Goal: Transaction & Acquisition: Purchase product/service

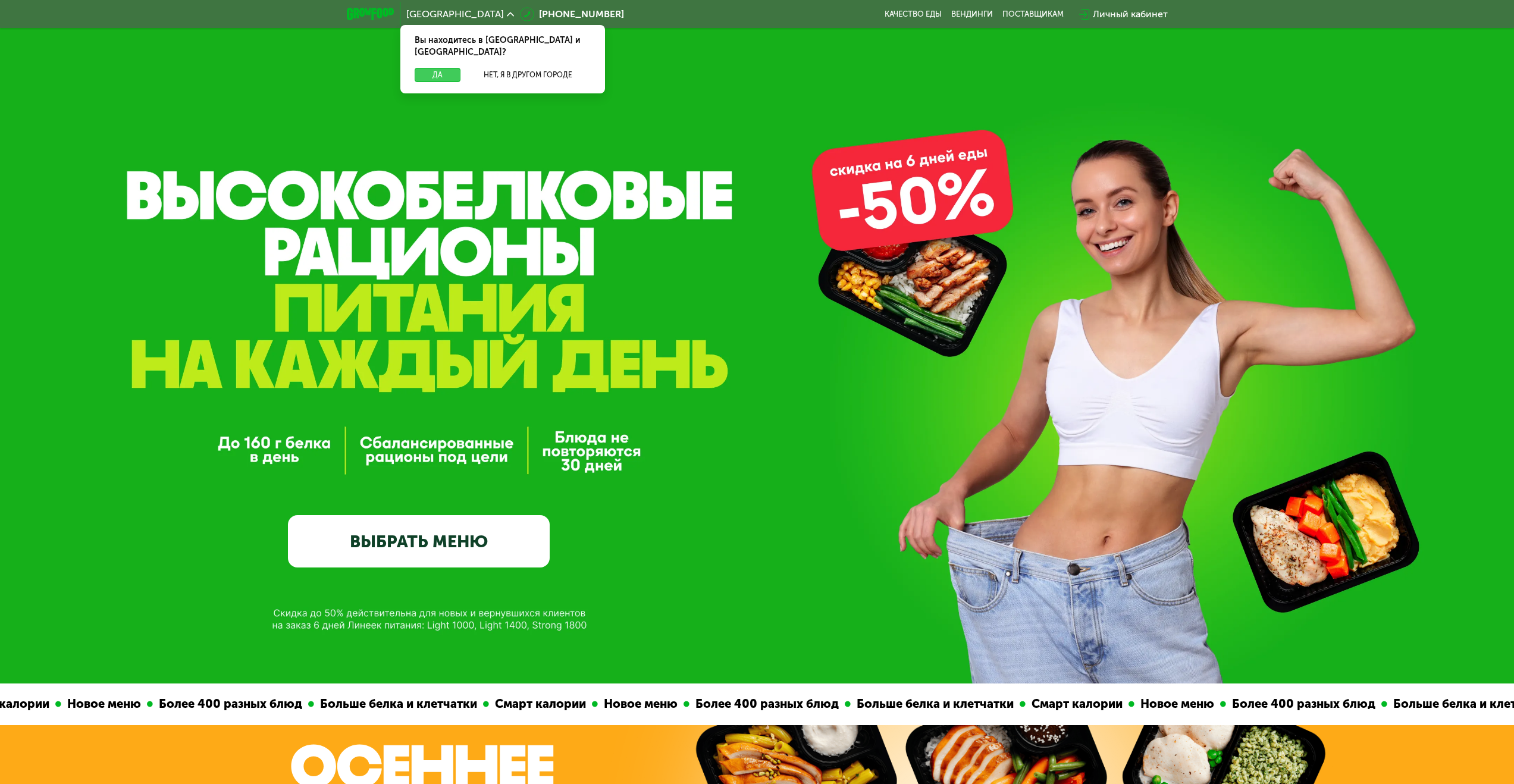
click at [430, 68] on button "Да" at bounding box center [437, 75] width 46 height 14
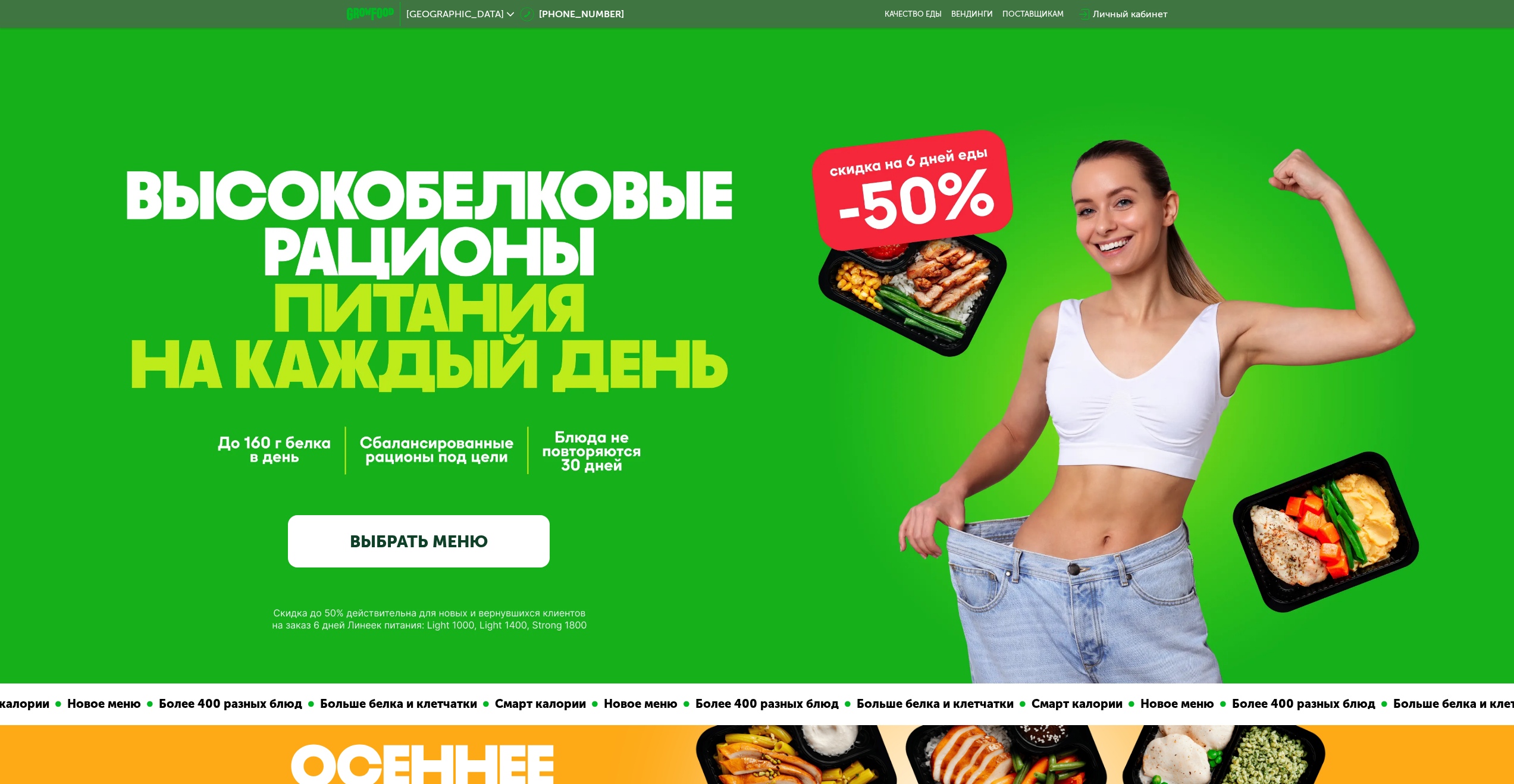
click at [407, 545] on link "ВЫБРАТЬ МЕНЮ" at bounding box center [419, 540] width 262 height 52
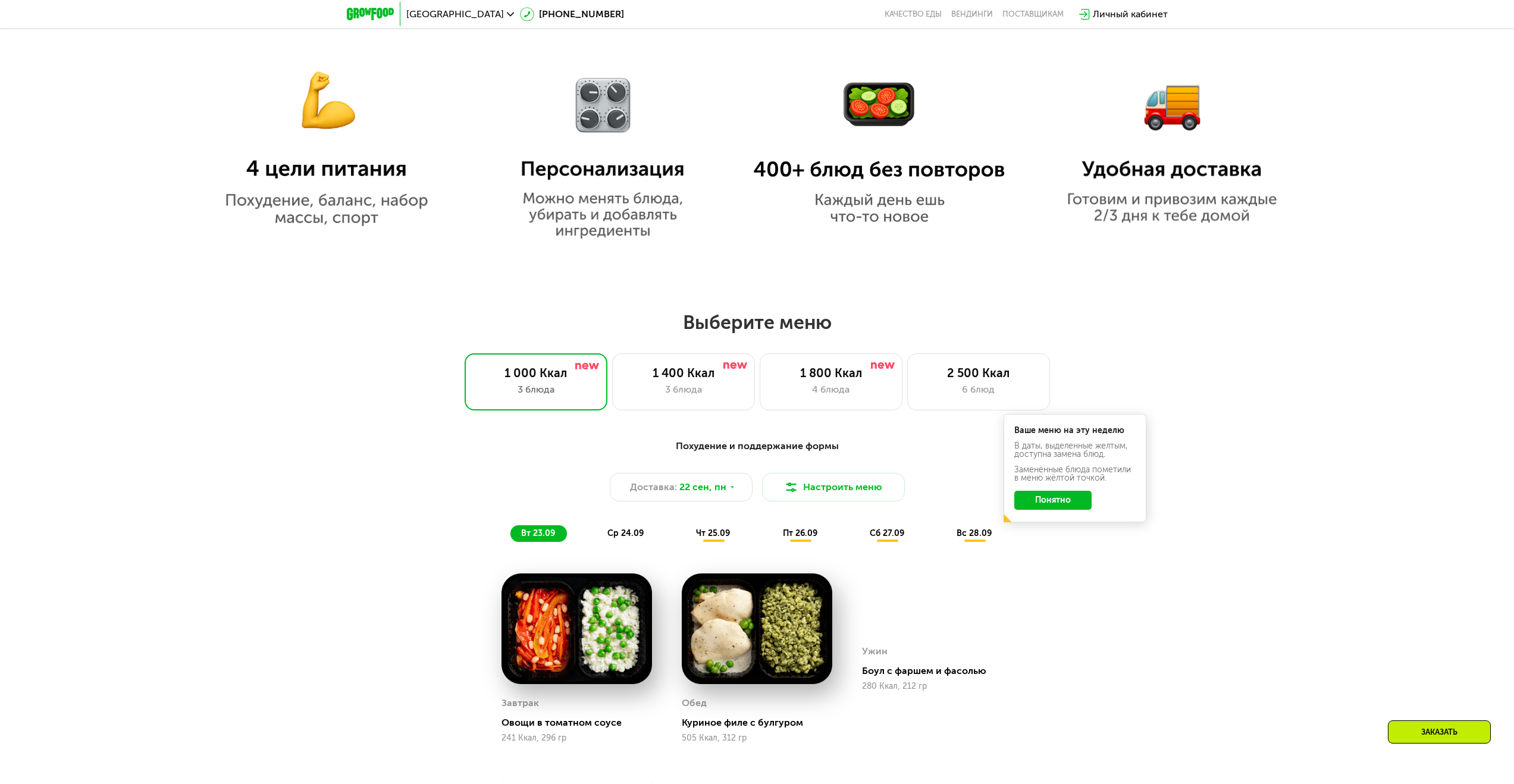
scroll to position [1012, 0]
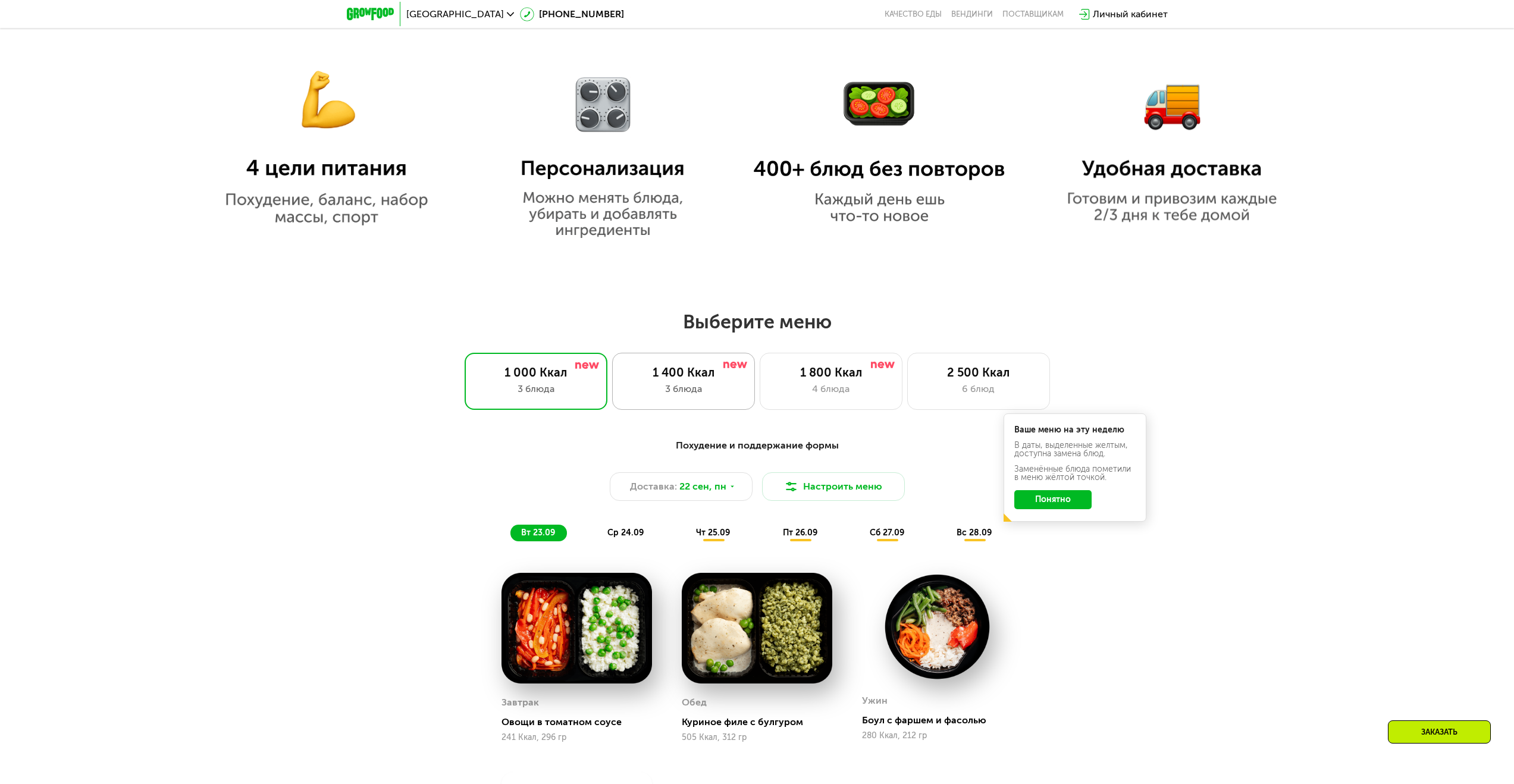
click at [678, 393] on div "3 блюда" at bounding box center [684, 389] width 118 height 14
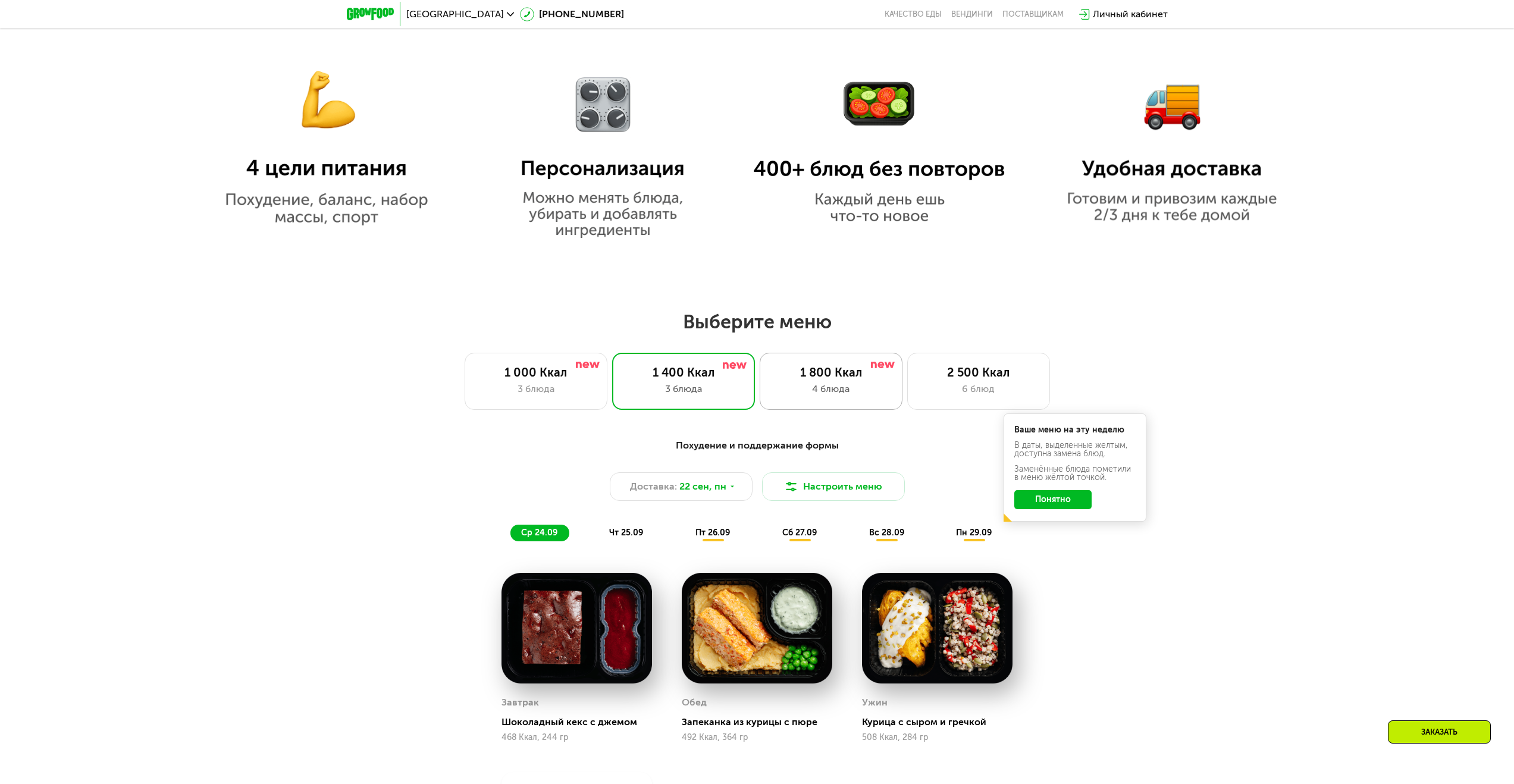
click at [814, 374] on div "1 800 Ккал" at bounding box center [830, 372] width 118 height 14
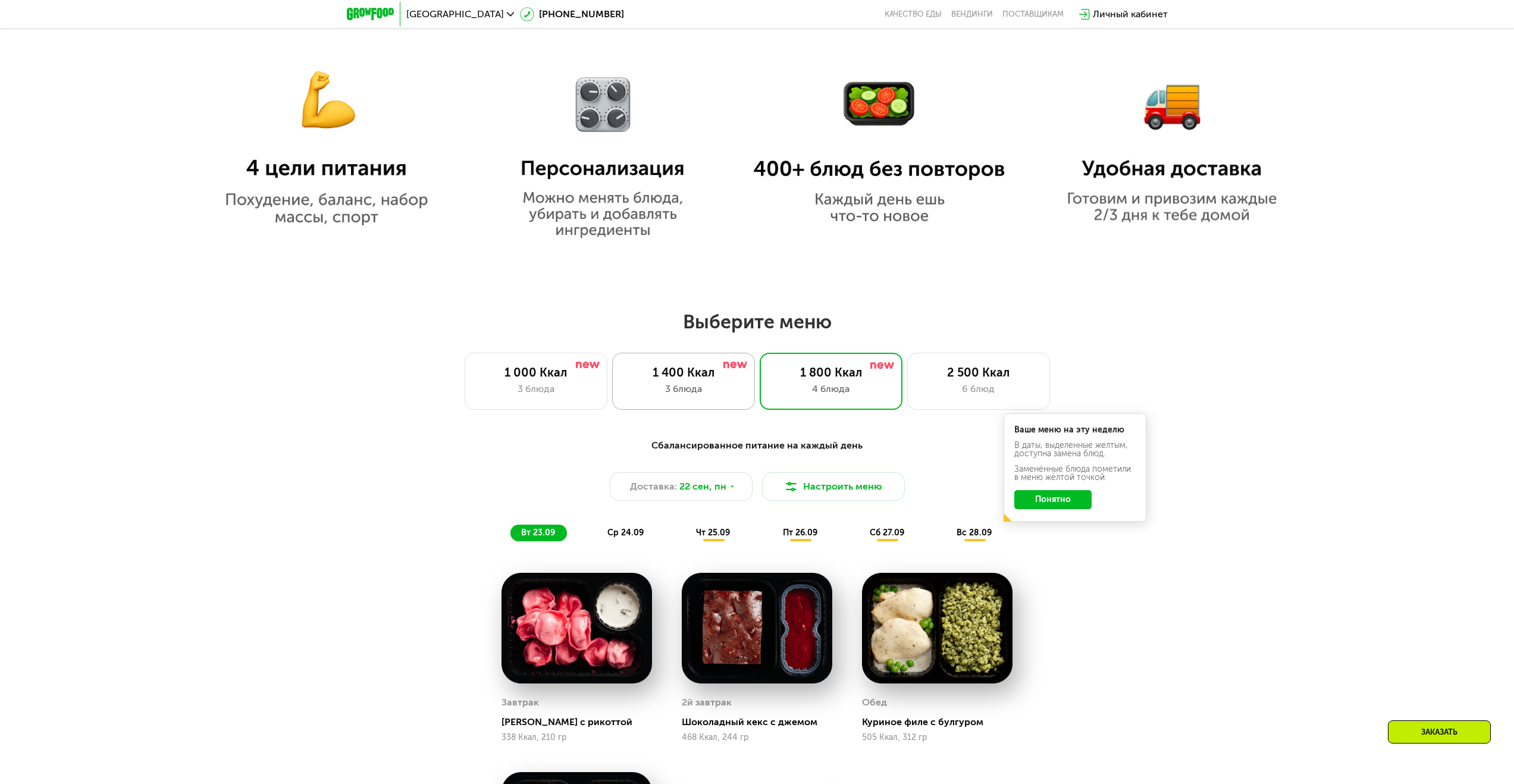
click at [669, 378] on div "1 400 Ккал" at bounding box center [684, 372] width 118 height 14
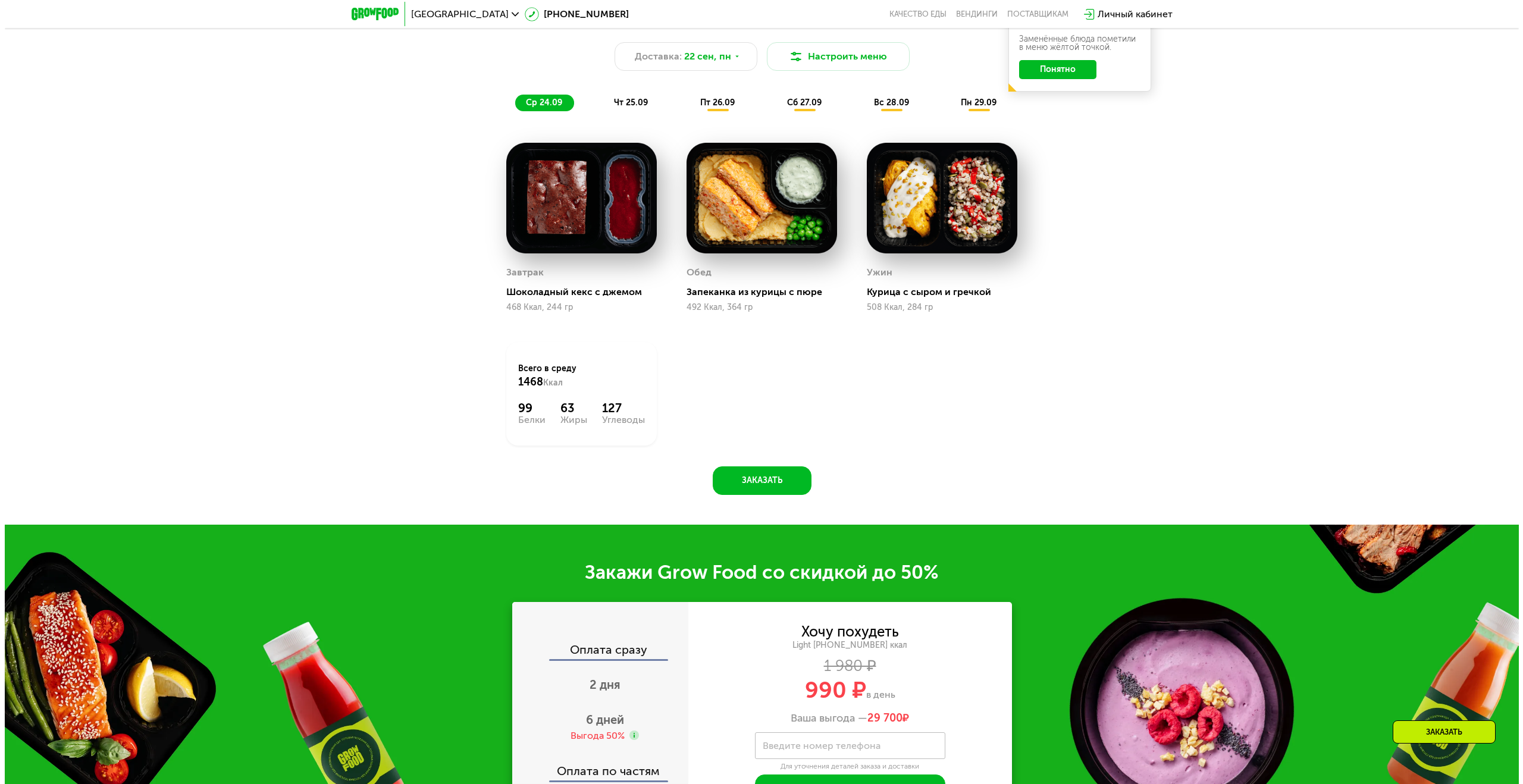
scroll to position [1208, 0]
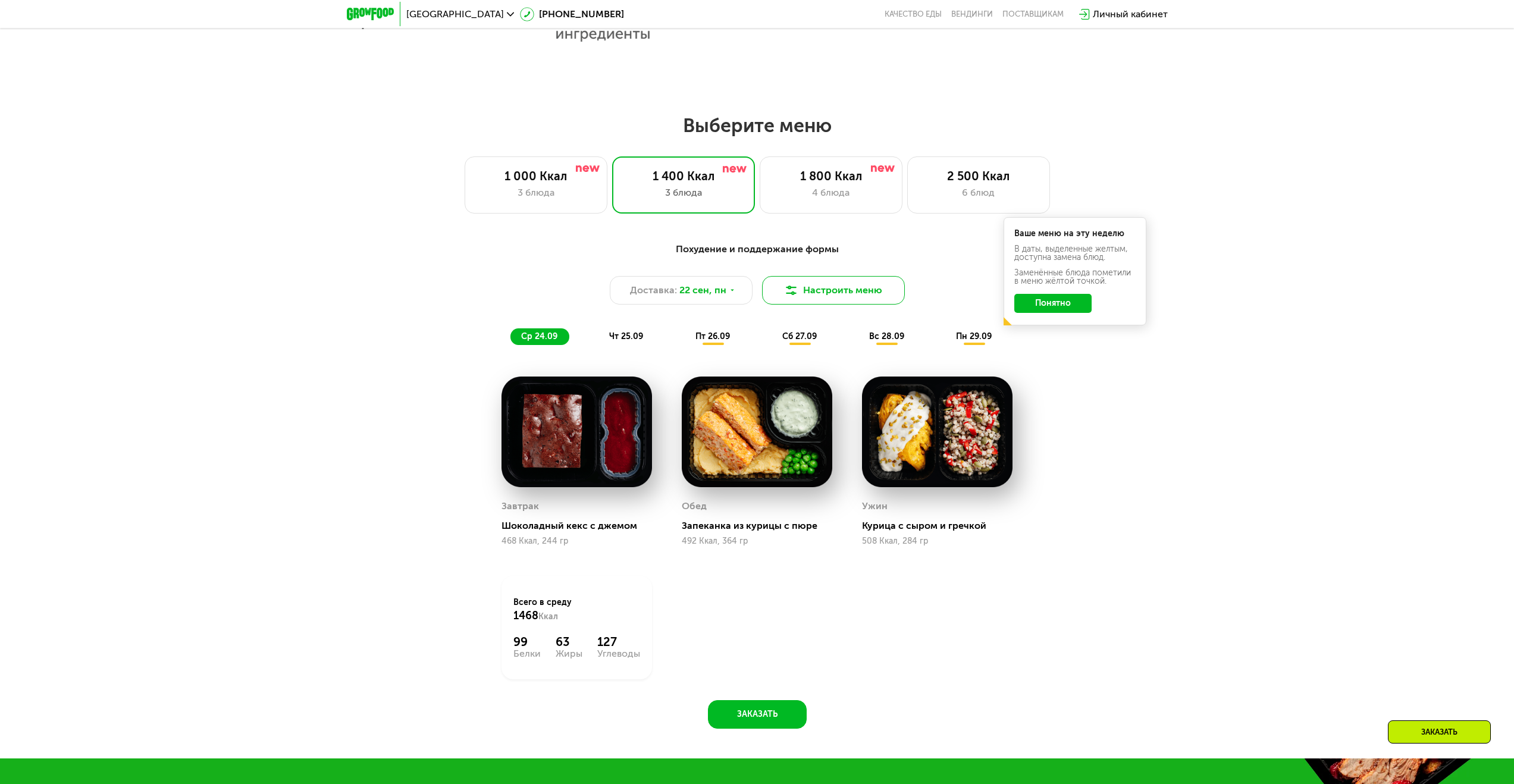
click at [811, 291] on button "Настроить меню" at bounding box center [833, 290] width 143 height 28
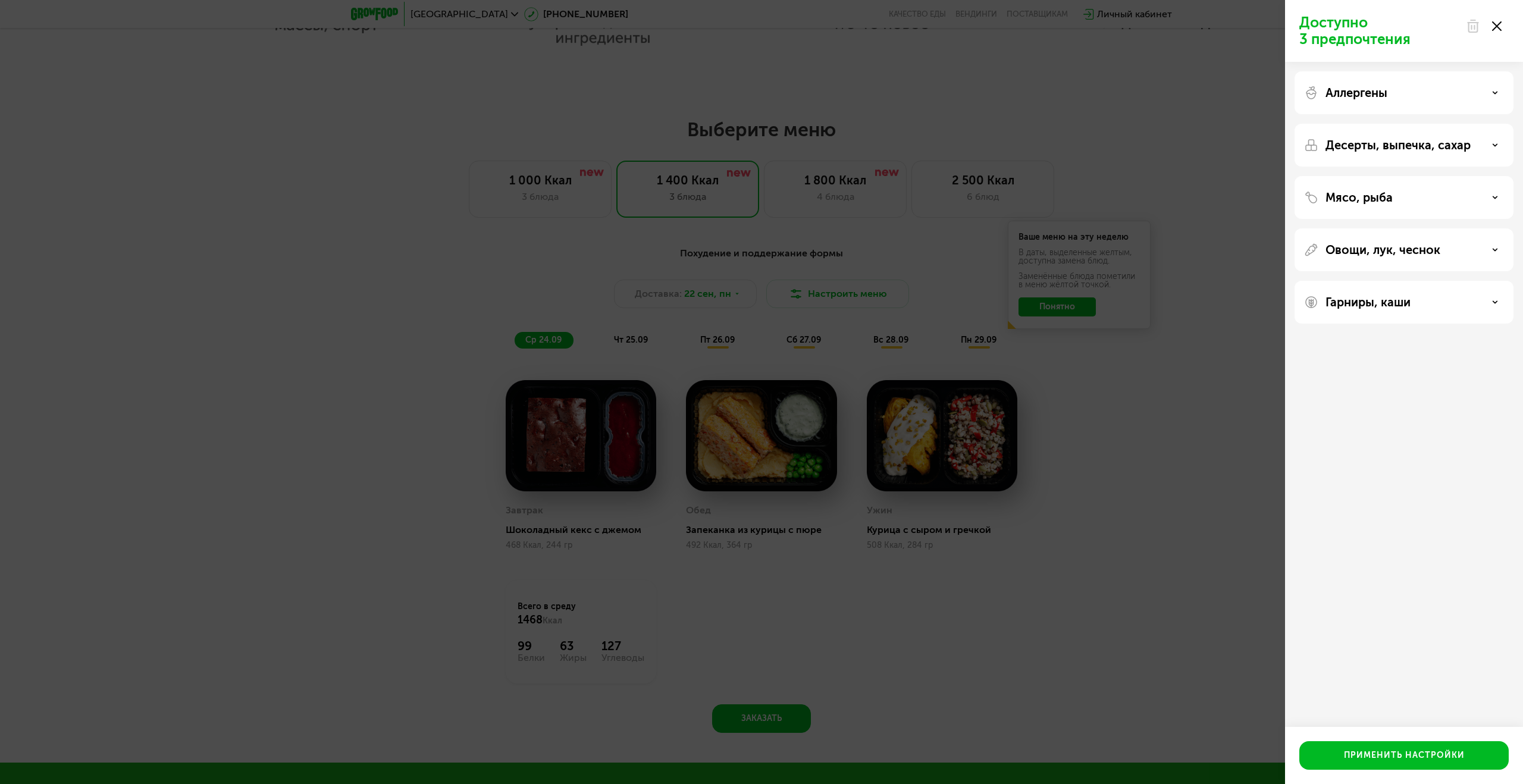
click at [1475, 90] on div "Аллергены" at bounding box center [1404, 92] width 200 height 14
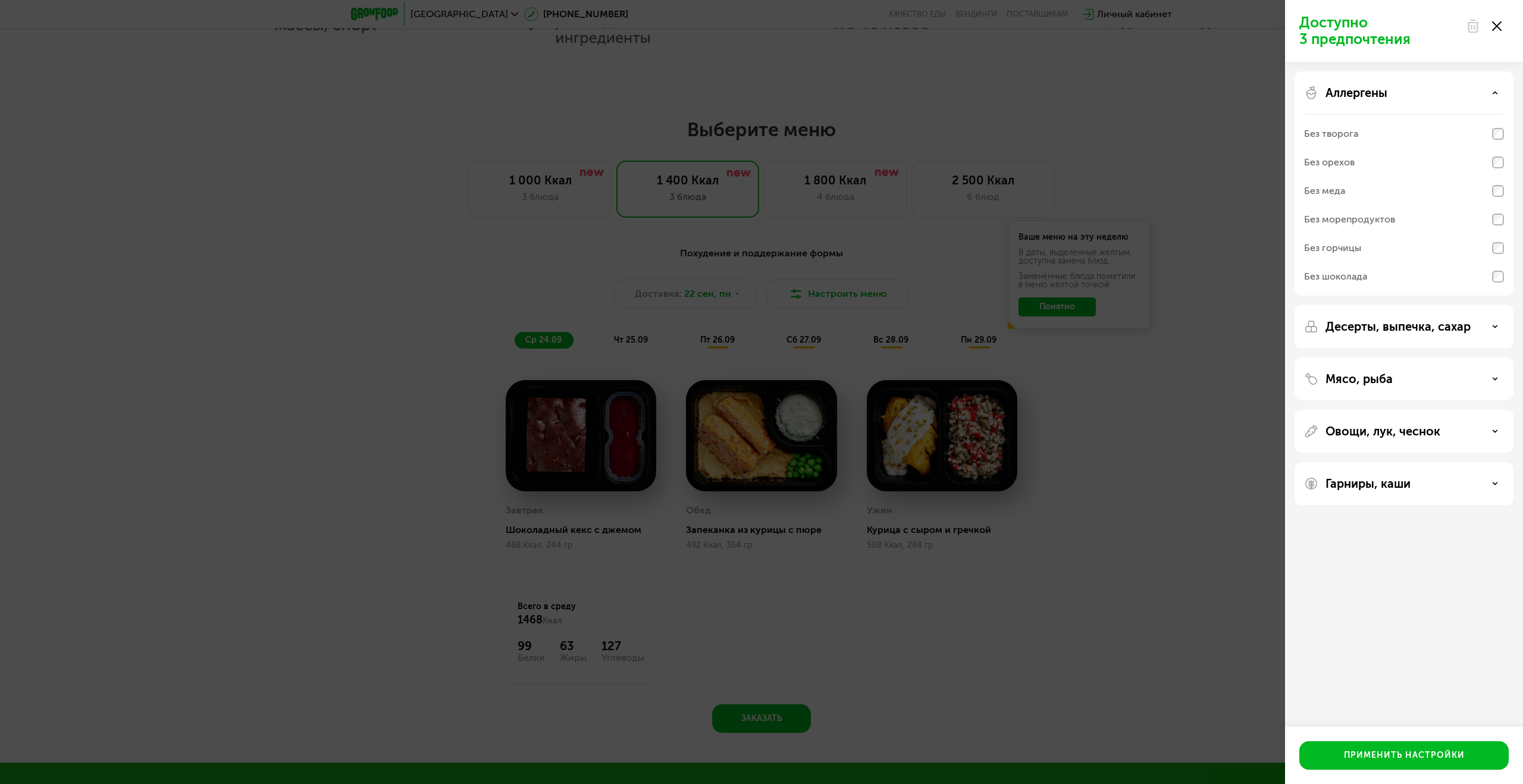
click at [1396, 333] on p "Десерты, выпечка, сахар" at bounding box center [1398, 326] width 145 height 14
click at [1386, 328] on p "Десерты, выпечка, сахар" at bounding box center [1398, 326] width 145 height 14
click at [1385, 387] on div "Мясо, рыба" at bounding box center [1404, 378] width 219 height 43
click at [1462, 379] on div "Мясо, рыба" at bounding box center [1404, 378] width 200 height 14
click at [1366, 595] on div "Овощи, лук, чеснок" at bounding box center [1404, 583] width 219 height 43
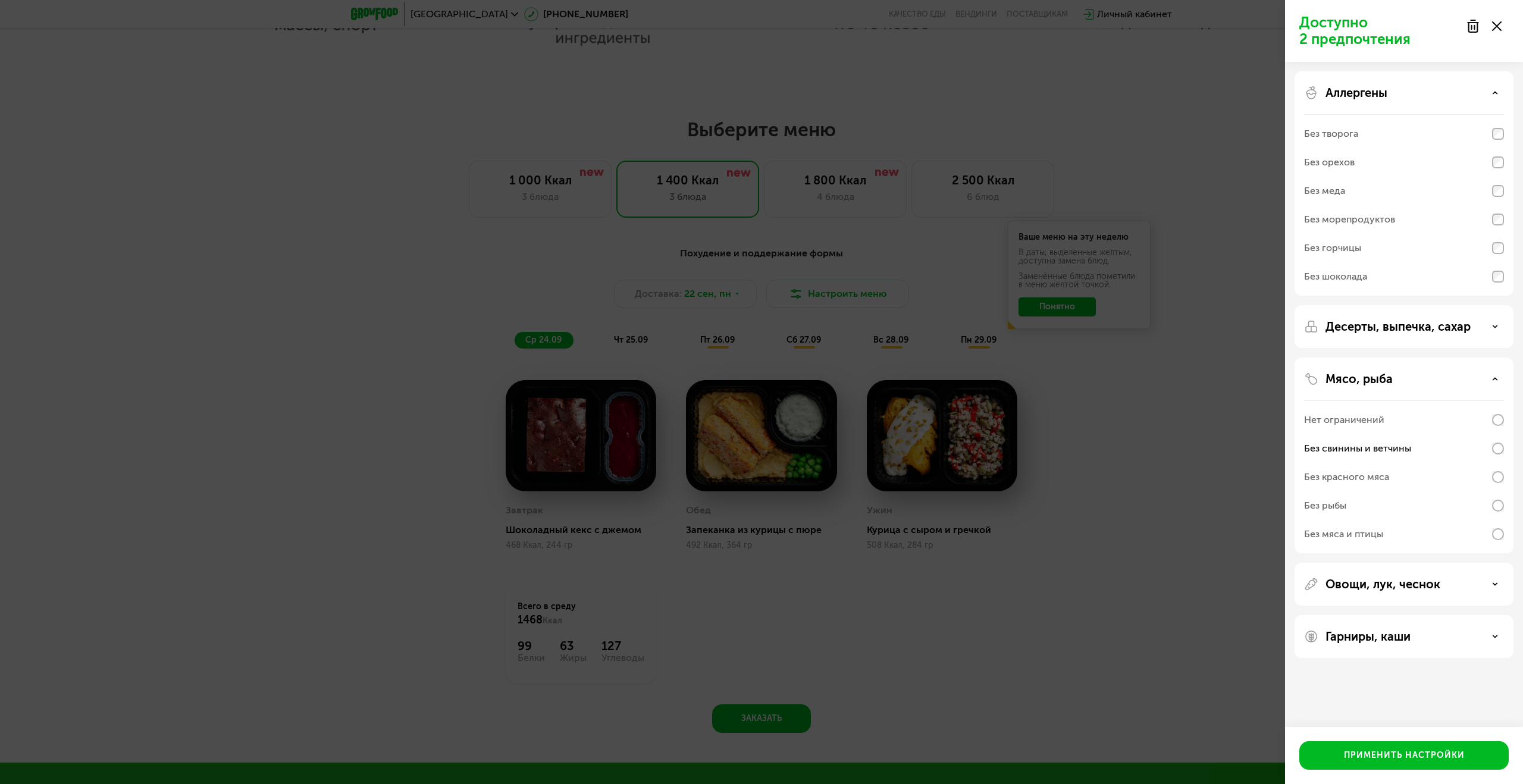
click at [1495, 585] on use at bounding box center [1495, 584] width 4 height 2
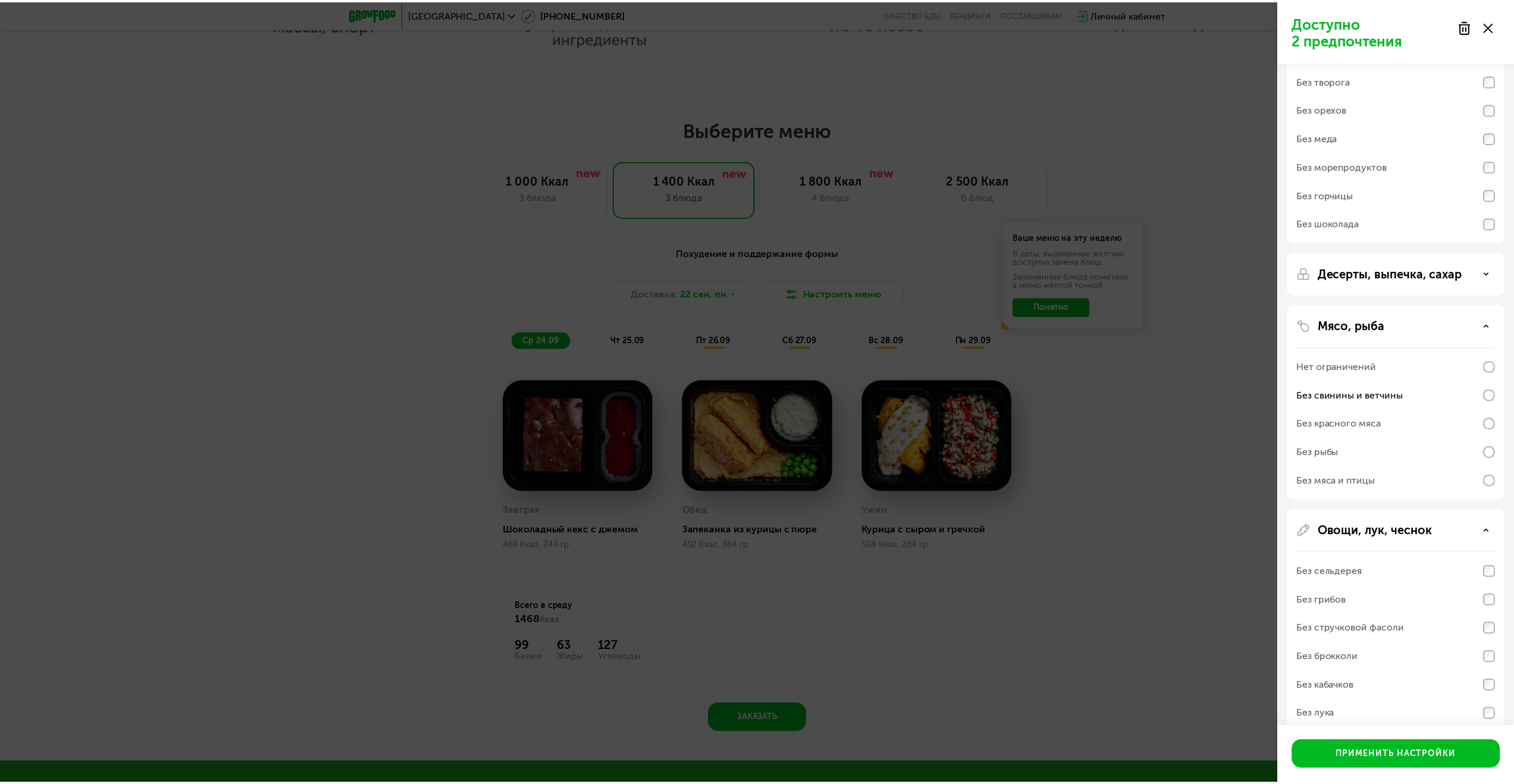
scroll to position [0, 0]
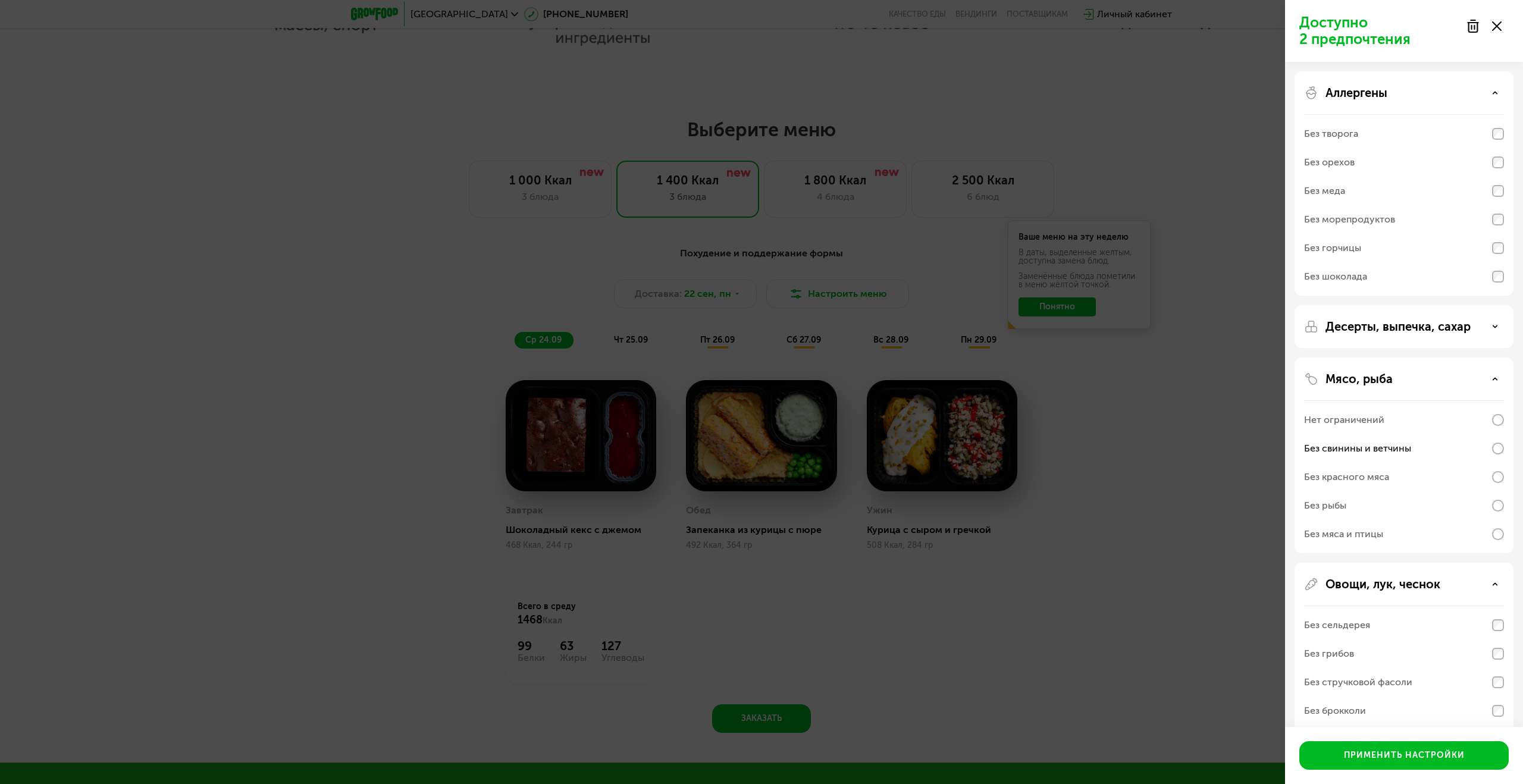
click at [1494, 97] on div "Аллергены" at bounding box center [1404, 92] width 200 height 14
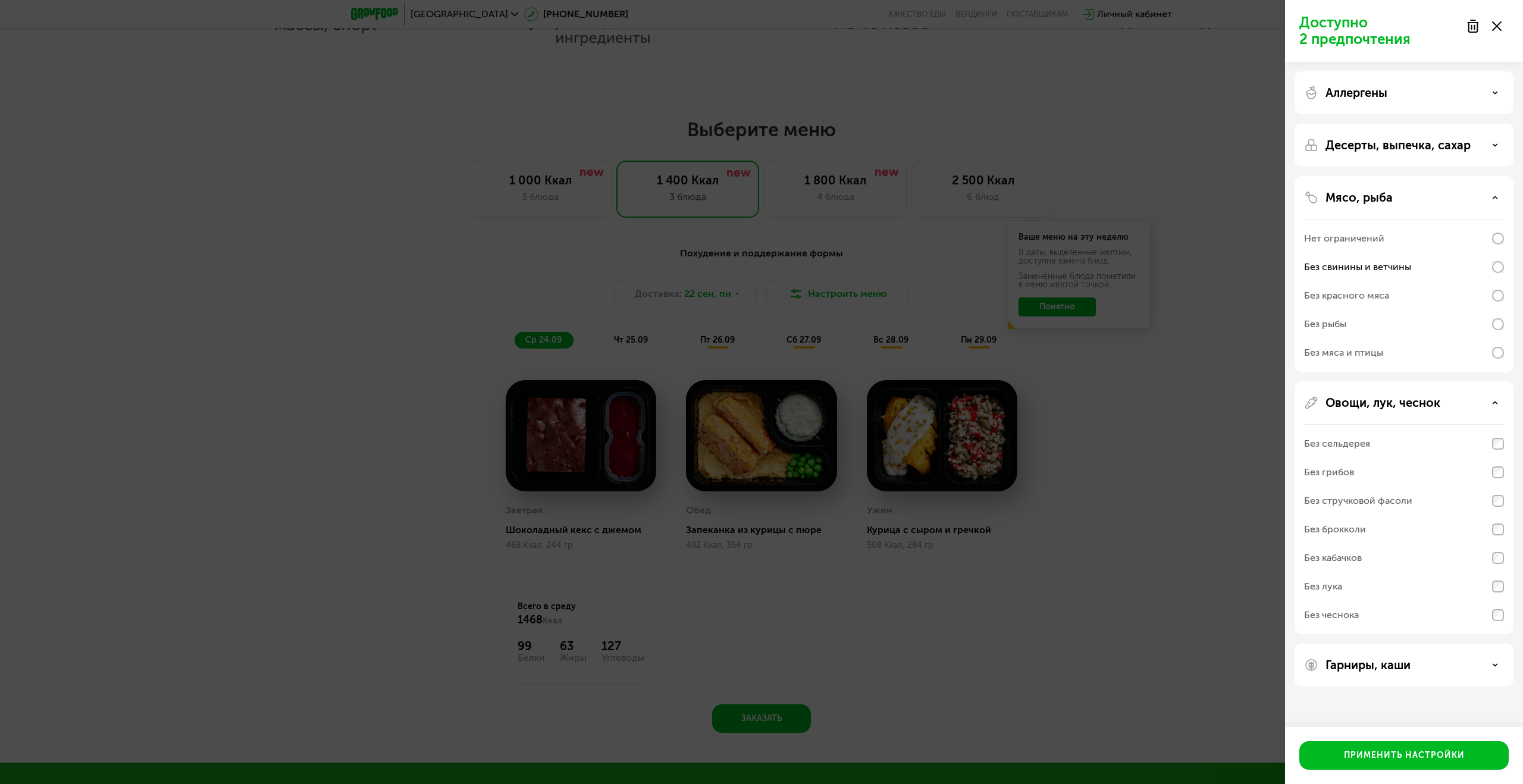
click at [1493, 142] on icon at bounding box center [1495, 145] width 6 height 6
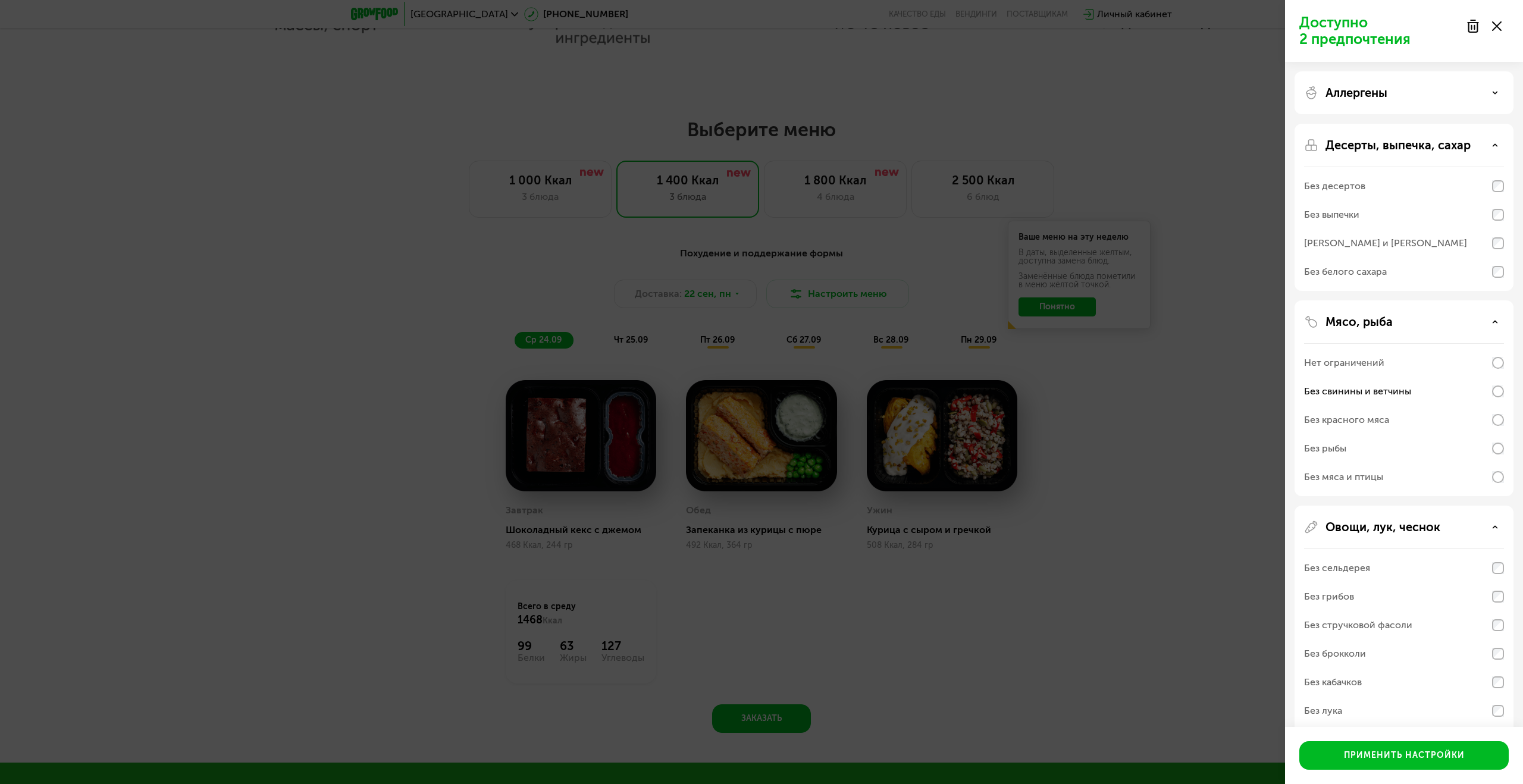
click at [1493, 142] on icon at bounding box center [1495, 145] width 6 height 6
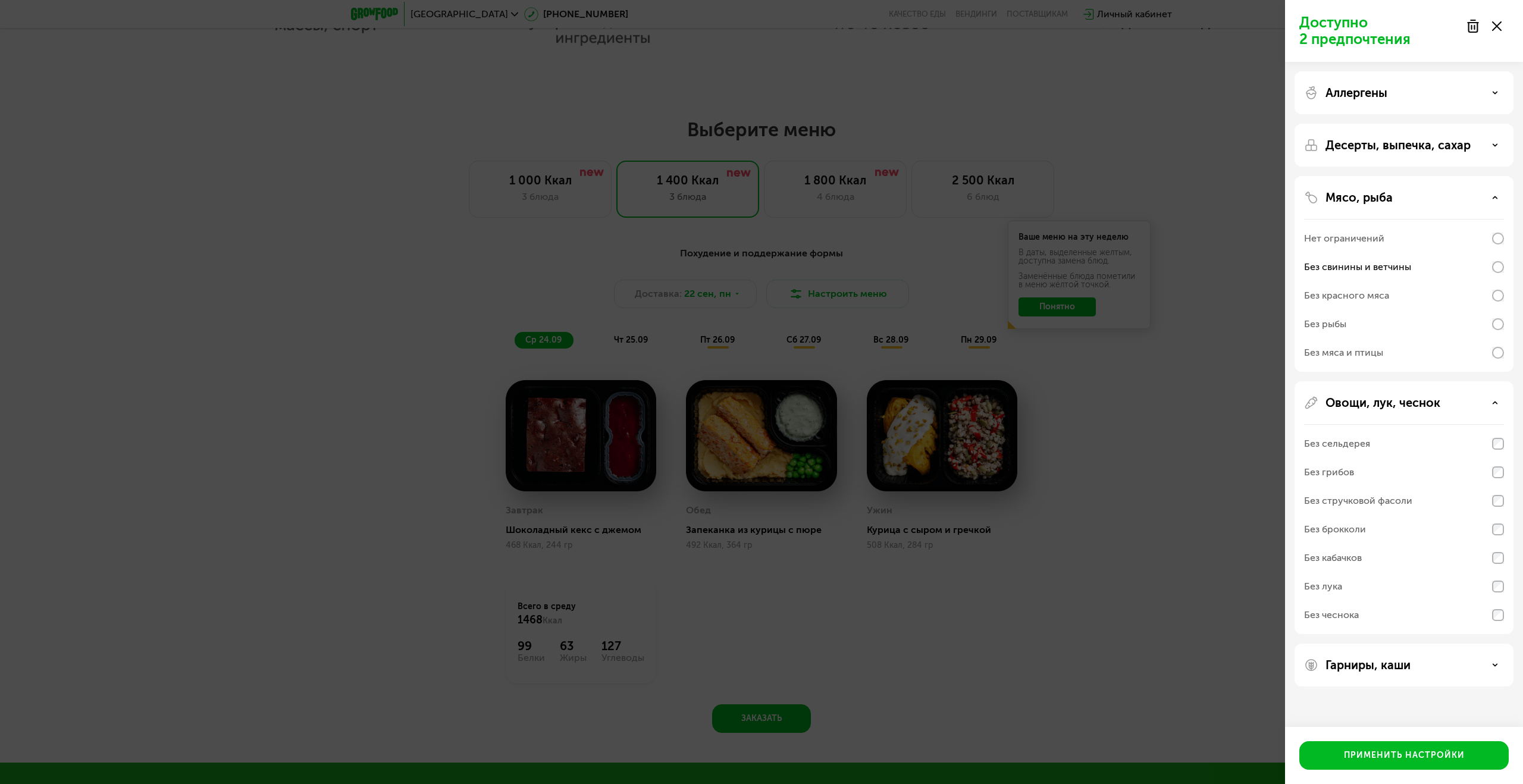
click at [1494, 196] on icon at bounding box center [1495, 197] width 6 height 6
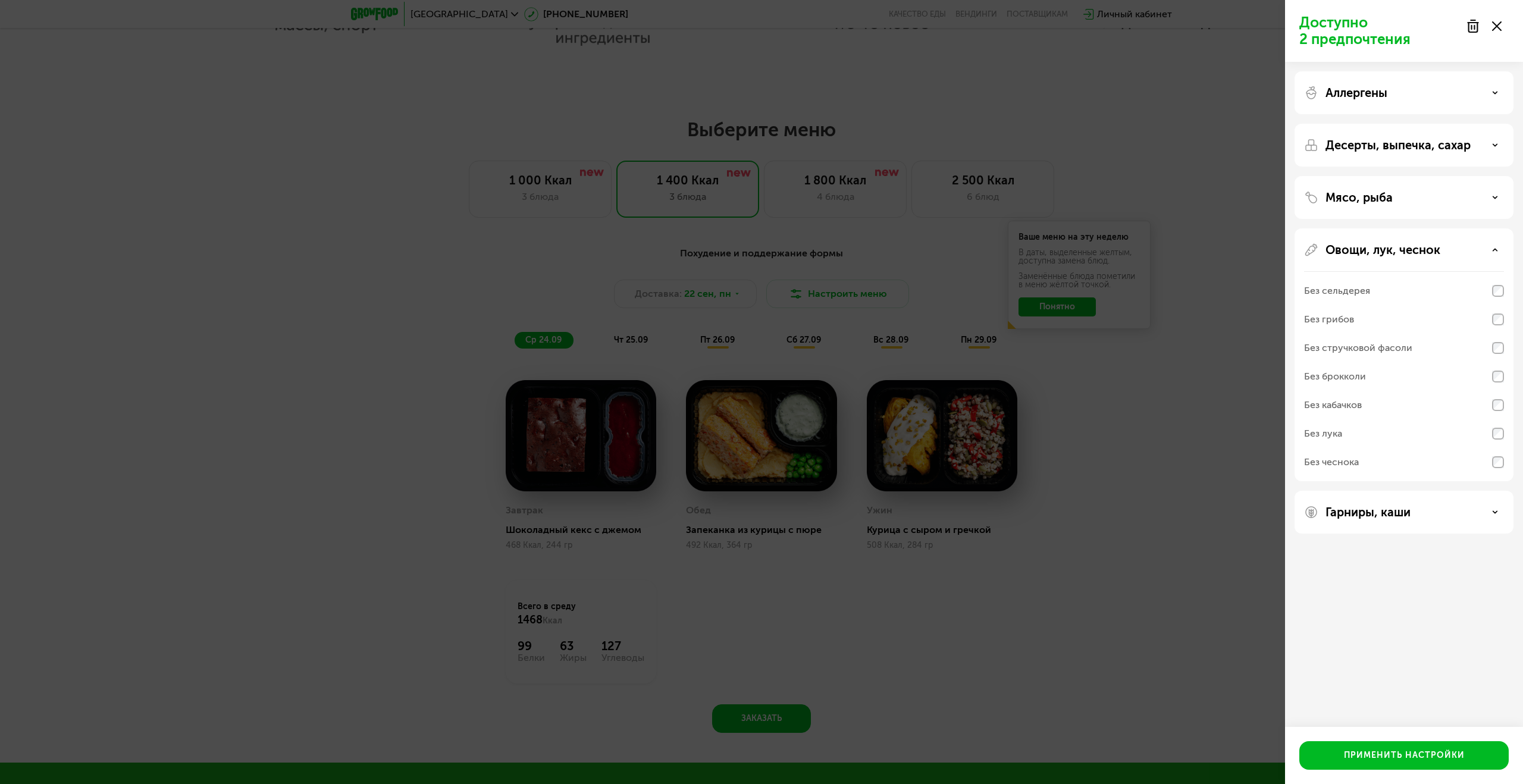
click at [1495, 246] on icon at bounding box center [1495, 249] width 6 height 6
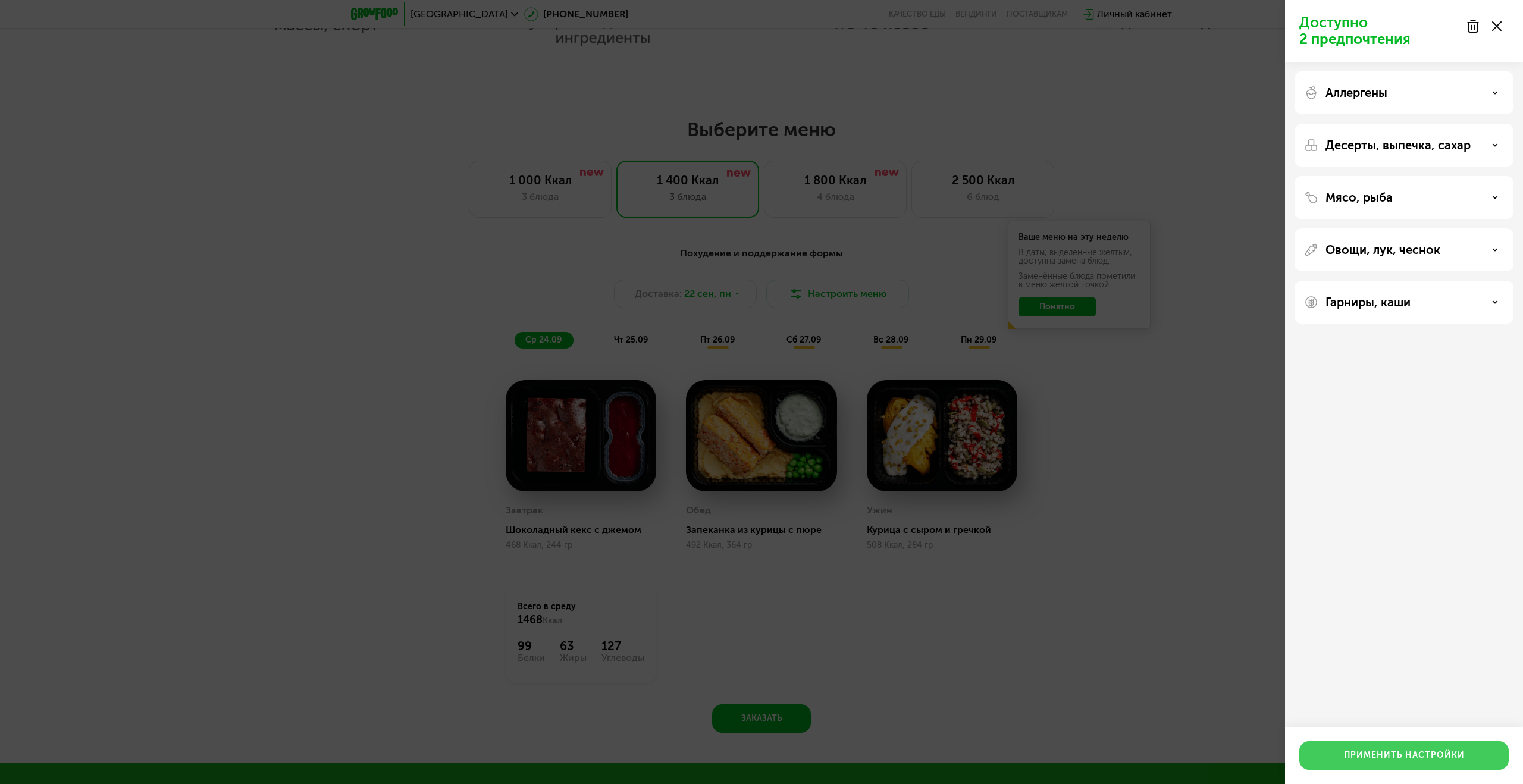
click at [1435, 758] on div "Применить настройки" at bounding box center [1404, 755] width 120 height 12
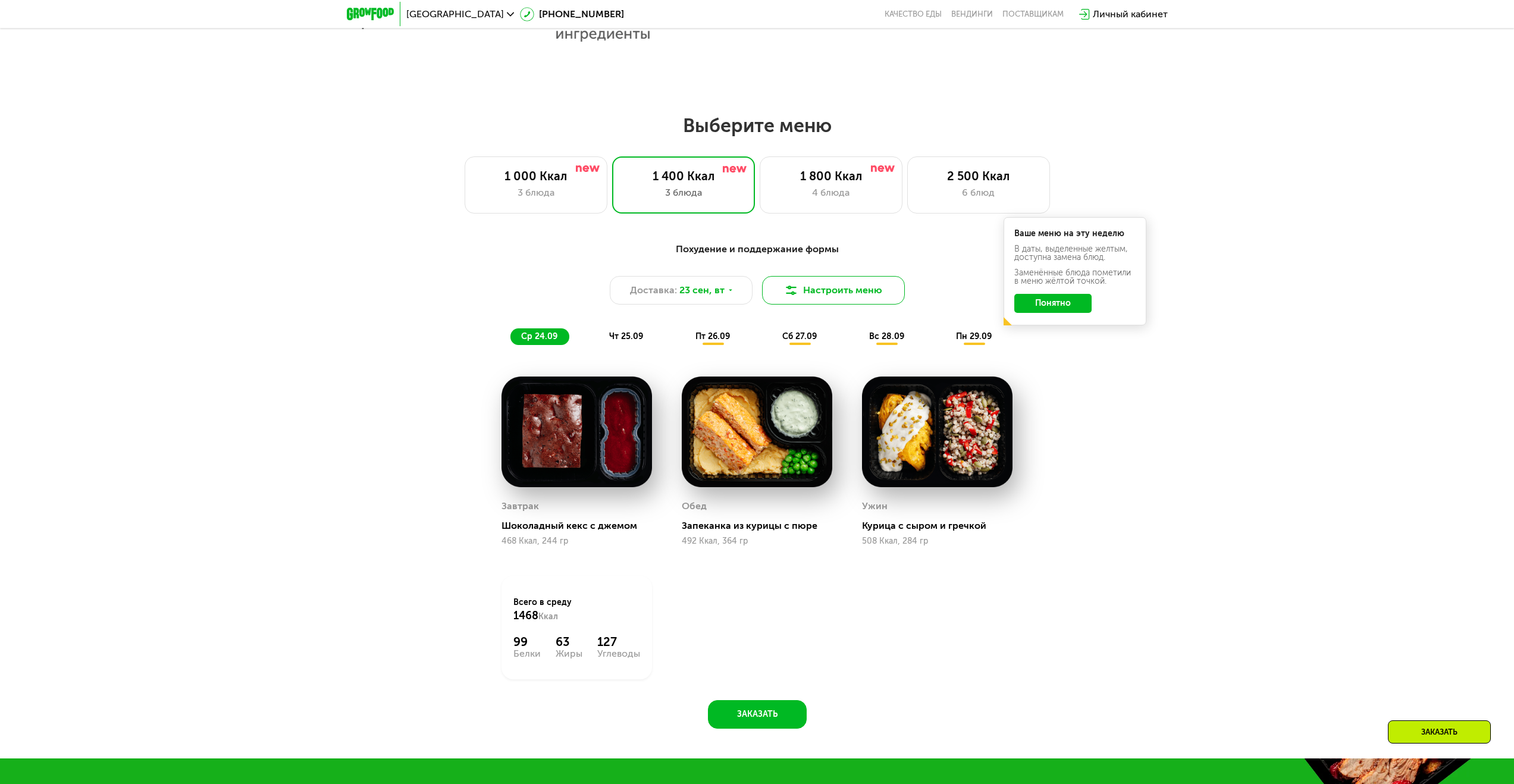
click at [830, 292] on button "Настроить меню" at bounding box center [833, 290] width 143 height 28
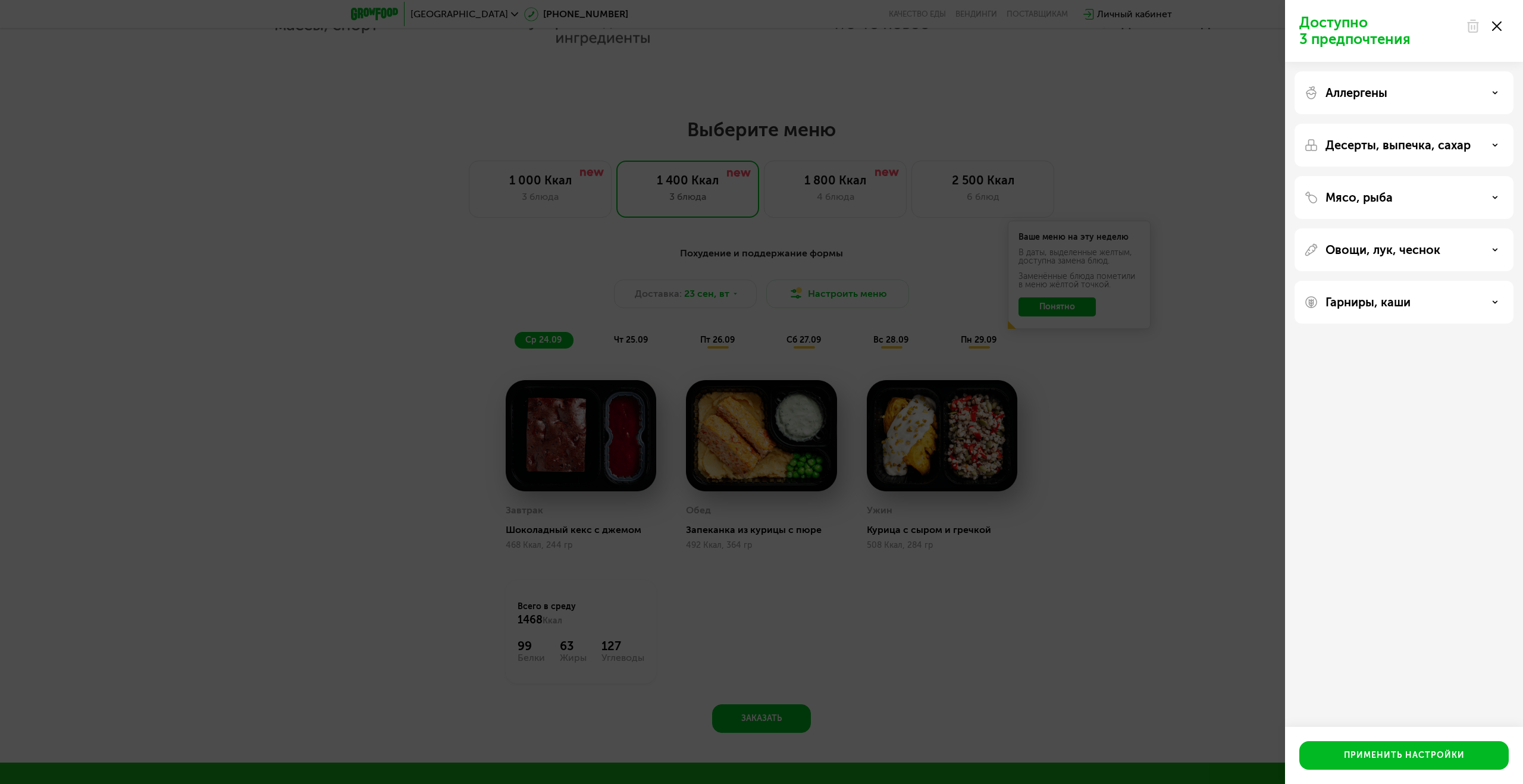
click at [1155, 558] on div "Доступно 3 предпочтения Аллергены Десерты, выпечка, сахар Мясо, рыба Овощи, лук…" at bounding box center [762, 392] width 1523 height 784
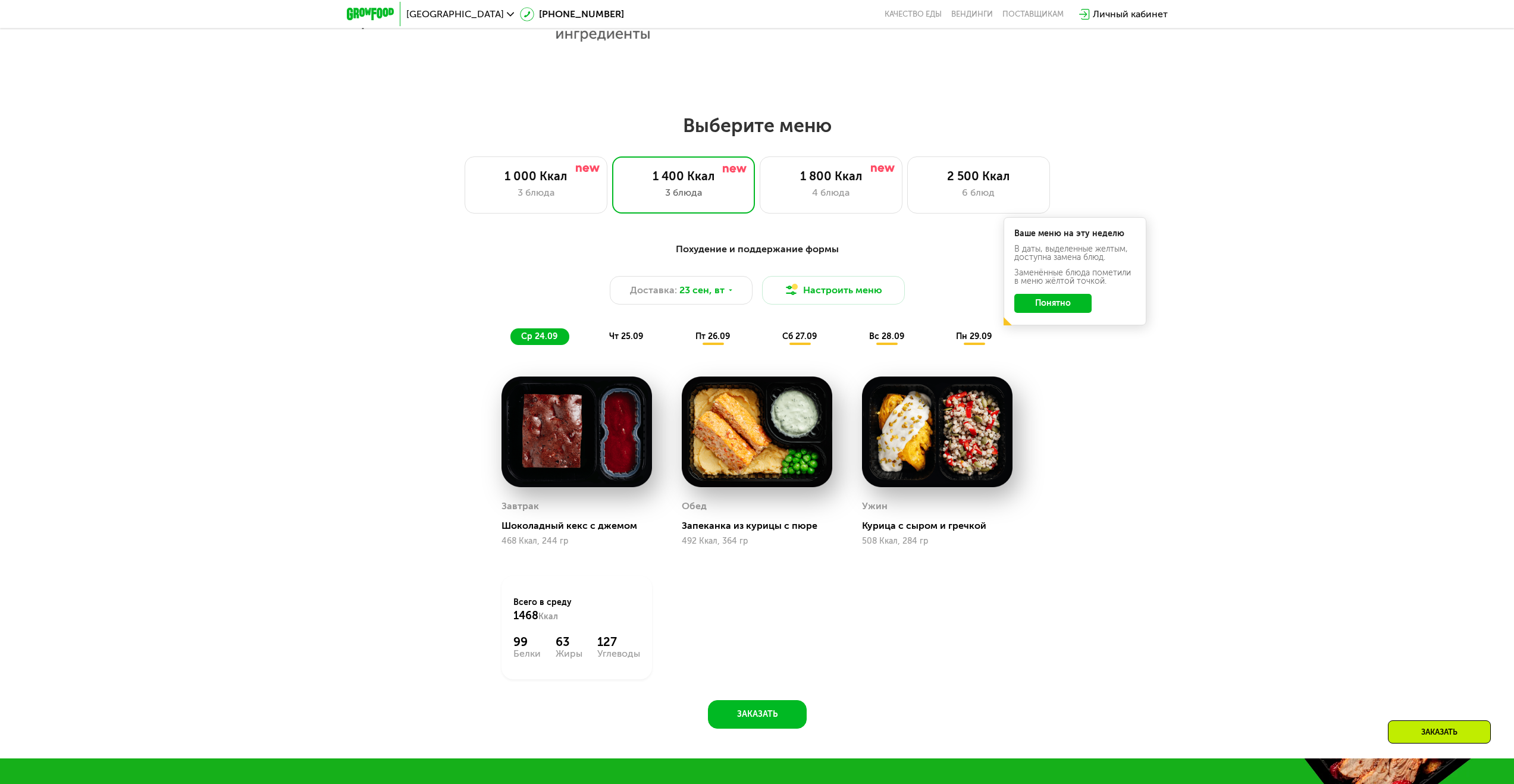
click at [735, 248] on div "Похудение и поддержание формы" at bounding box center [757, 249] width 704 height 15
click at [1049, 304] on button "Понятно" at bounding box center [1053, 303] width 78 height 19
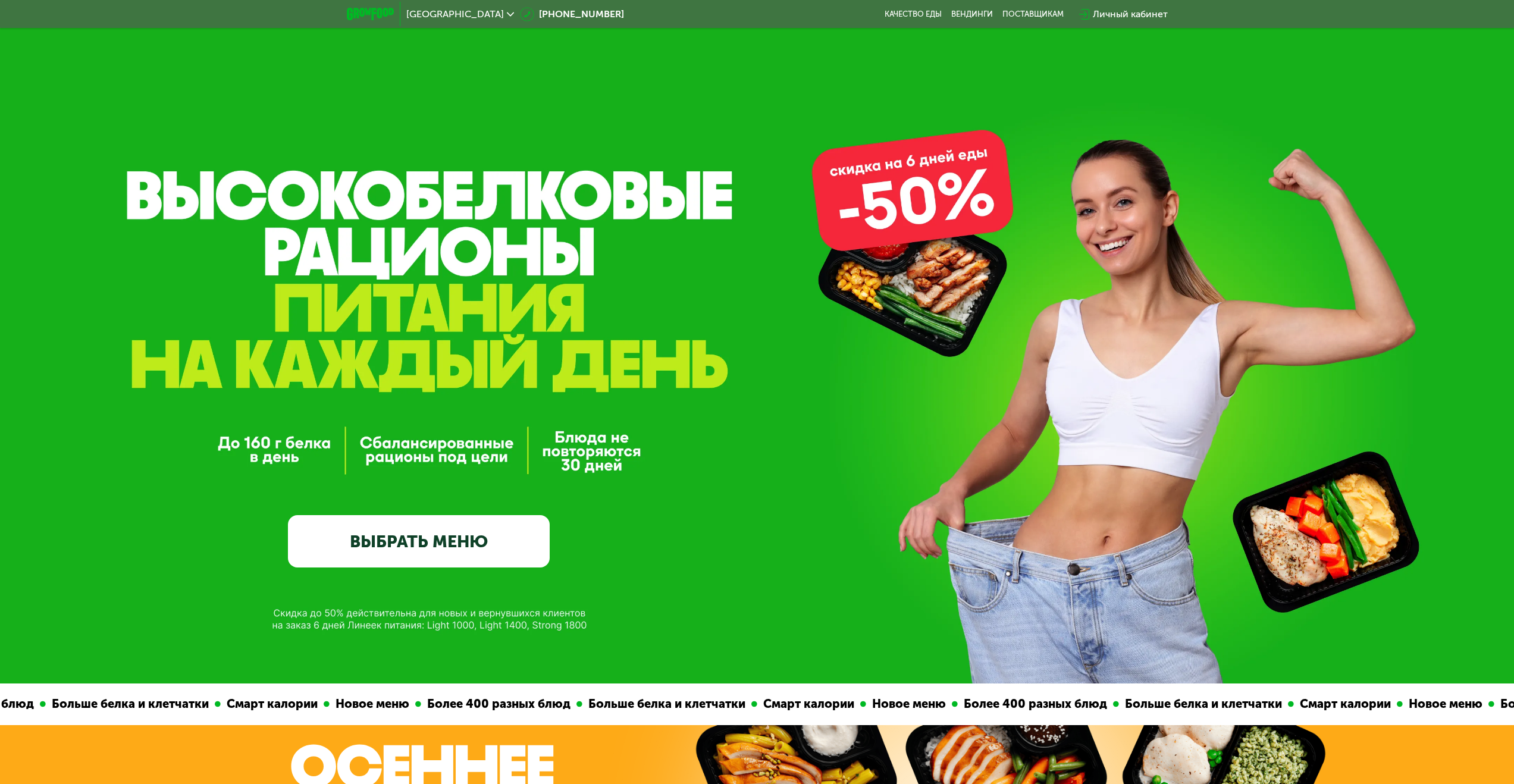
click at [406, 538] on link "ВЫБРАТЬ МЕНЮ" at bounding box center [419, 540] width 262 height 52
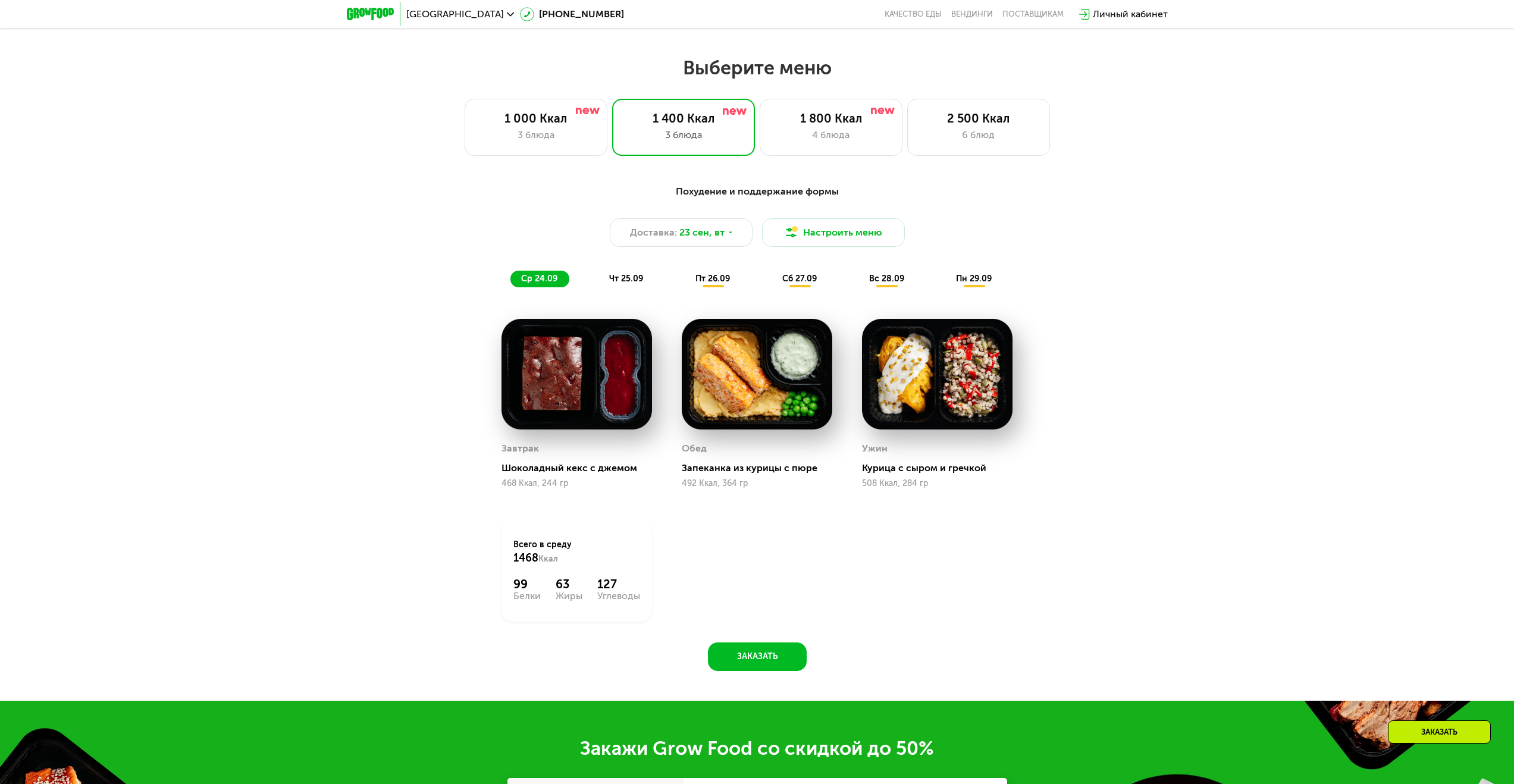
scroll to position [1298, 0]
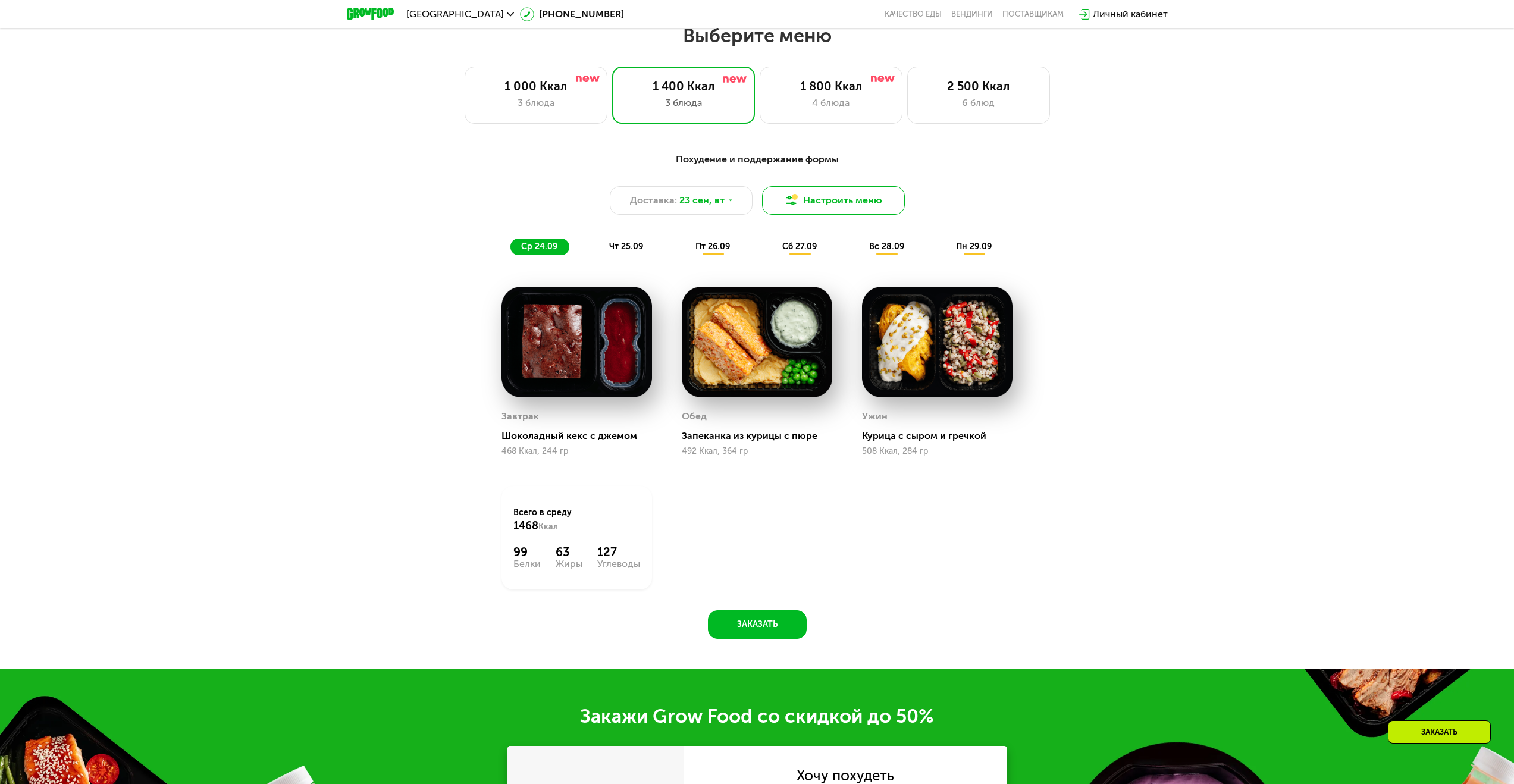
click at [849, 202] on button "Настроить меню" at bounding box center [833, 200] width 143 height 28
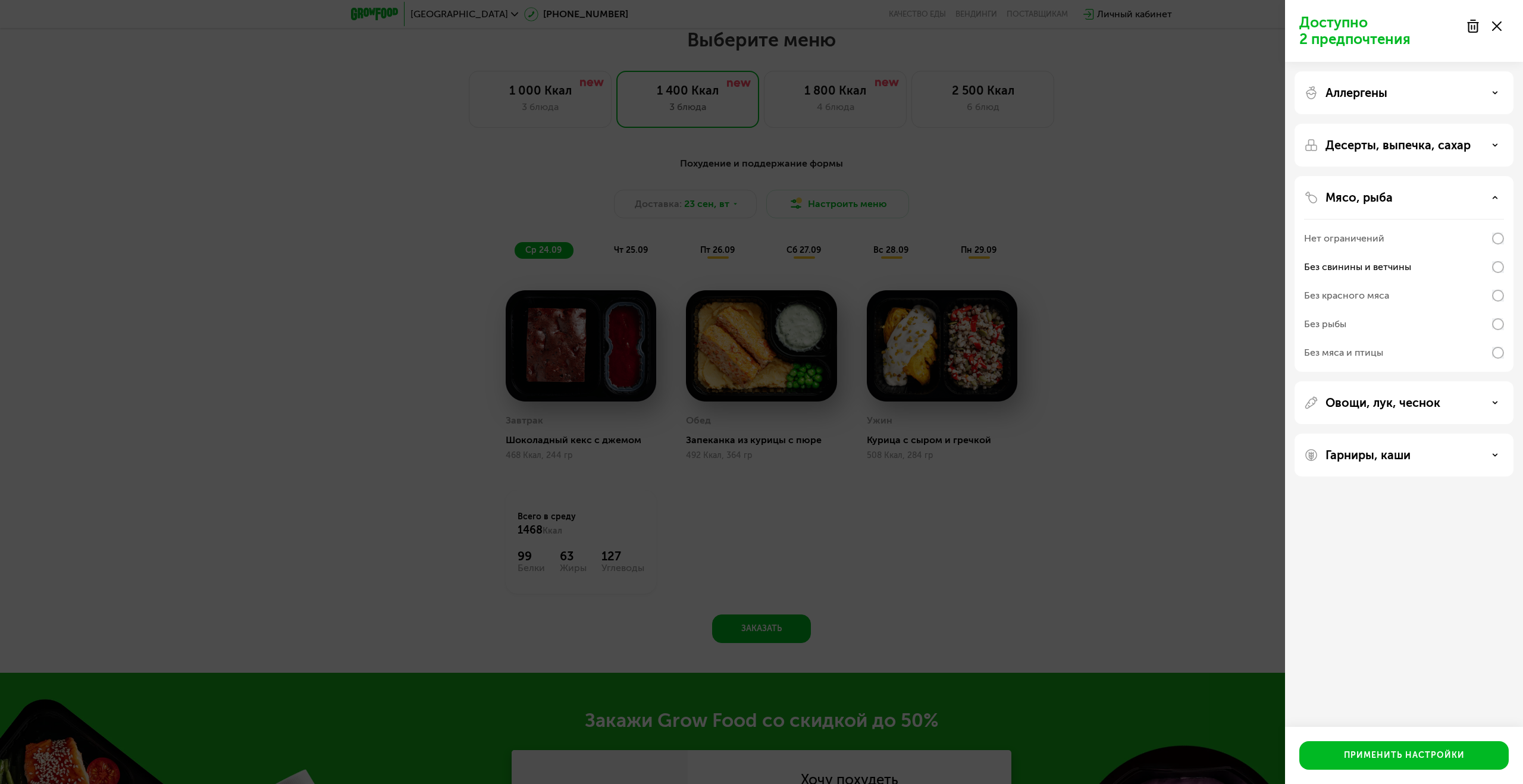
click at [1090, 189] on div "Доступно 2 предпочтения Аллергены Десерты, выпечка, сахар Мясо, рыба Нет ограни…" at bounding box center [762, 392] width 1523 height 784
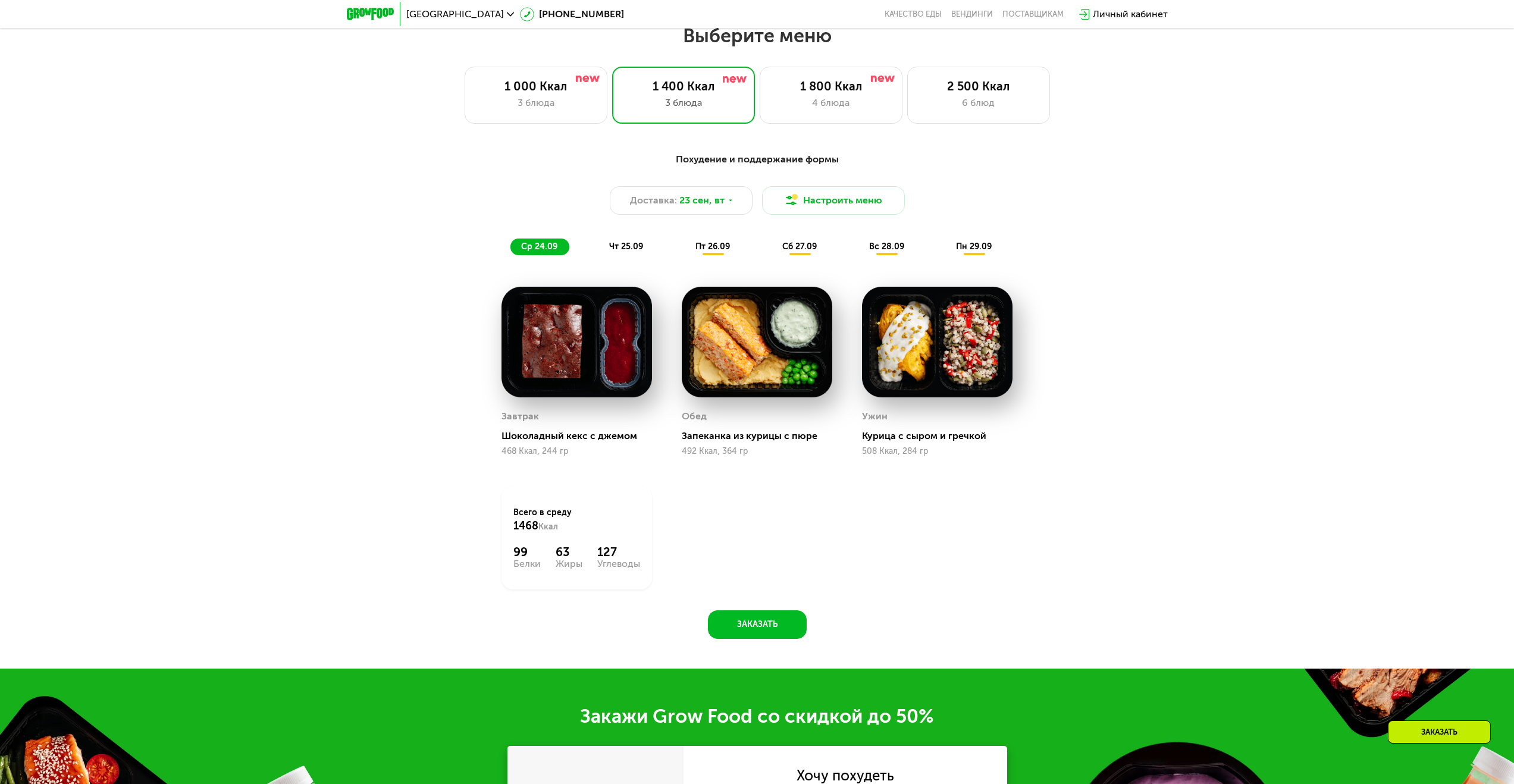
click at [623, 244] on div "чт 25.09" at bounding box center [627, 247] width 57 height 17
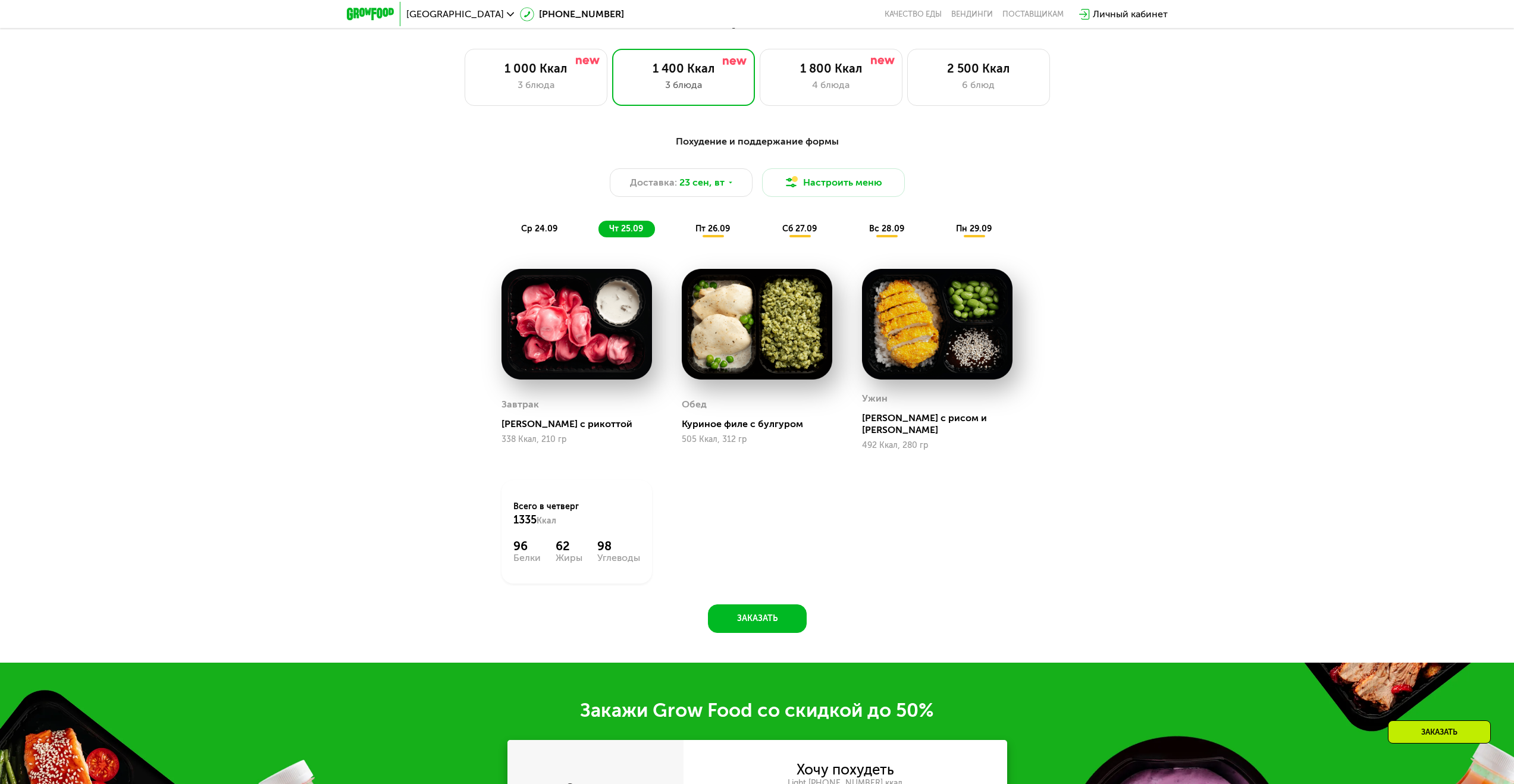
scroll to position [1250, 0]
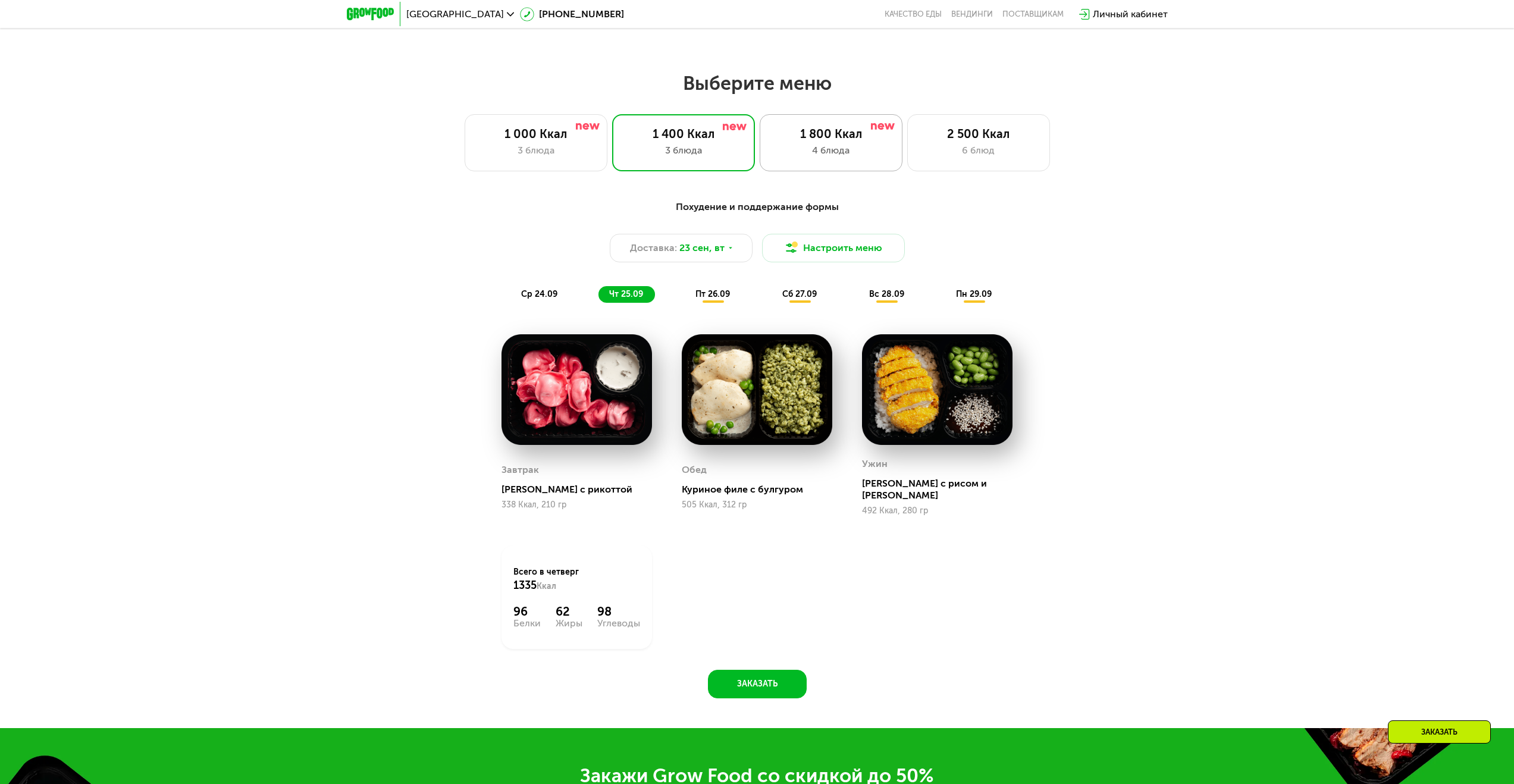
click at [831, 131] on div "1 800 Ккал" at bounding box center [830, 134] width 118 height 14
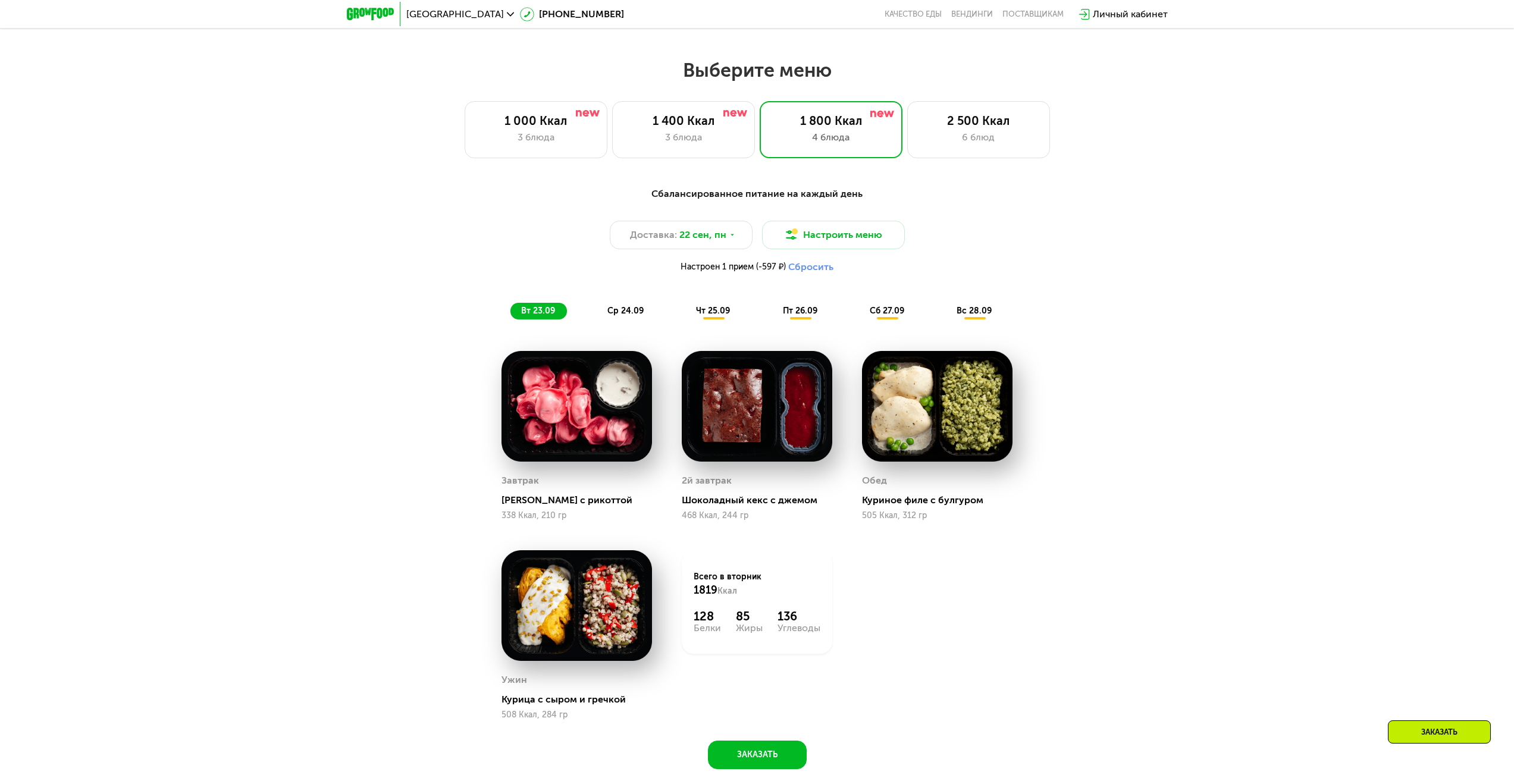
scroll to position [1274, 0]
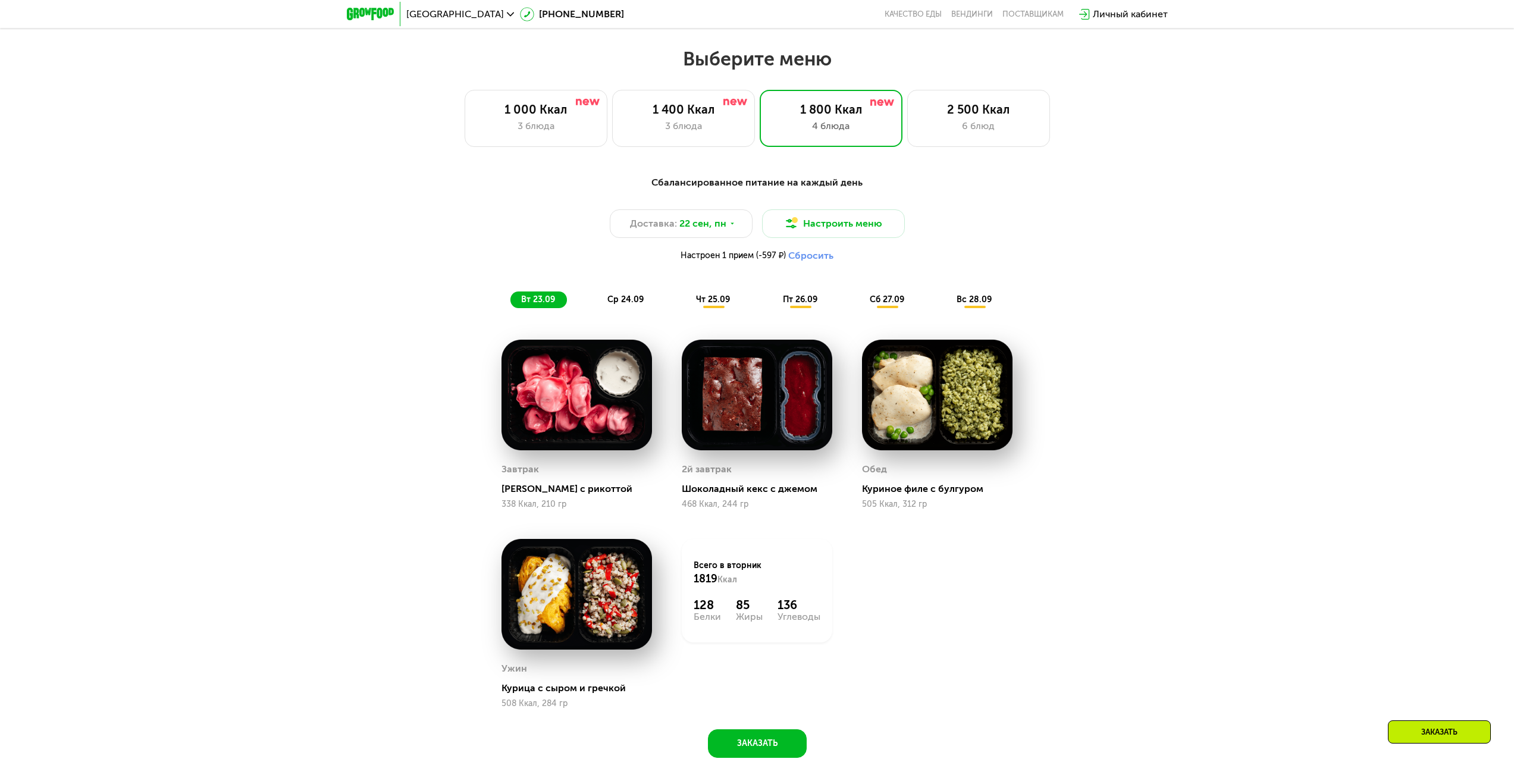
click at [622, 301] on span "ср 24.09" at bounding box center [625, 300] width 36 height 10
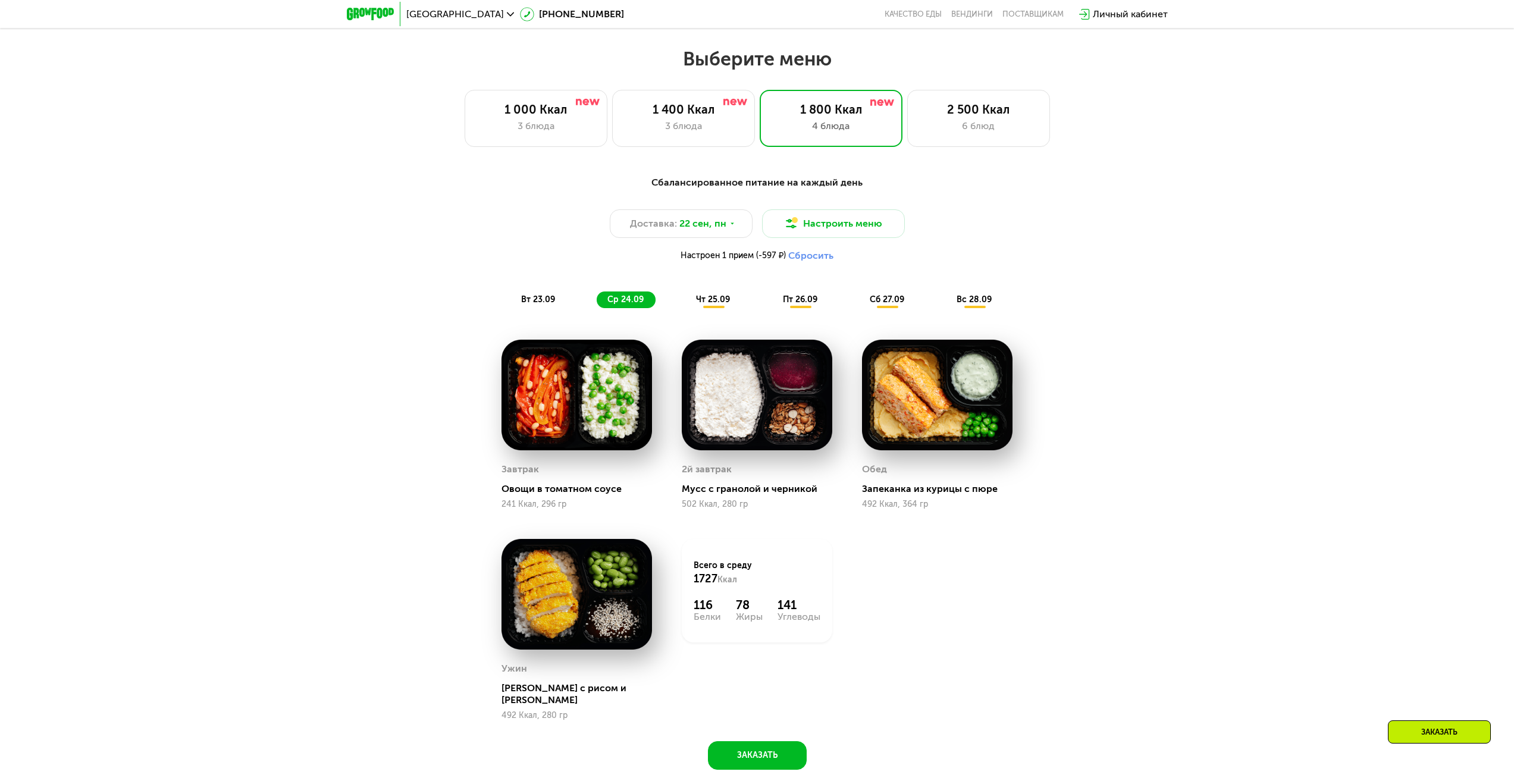
click at [695, 260] on span "Настроен 1 прием (-597 ₽)" at bounding box center [733, 255] width 105 height 9
click at [848, 225] on button "Настроить меню" at bounding box center [833, 224] width 143 height 28
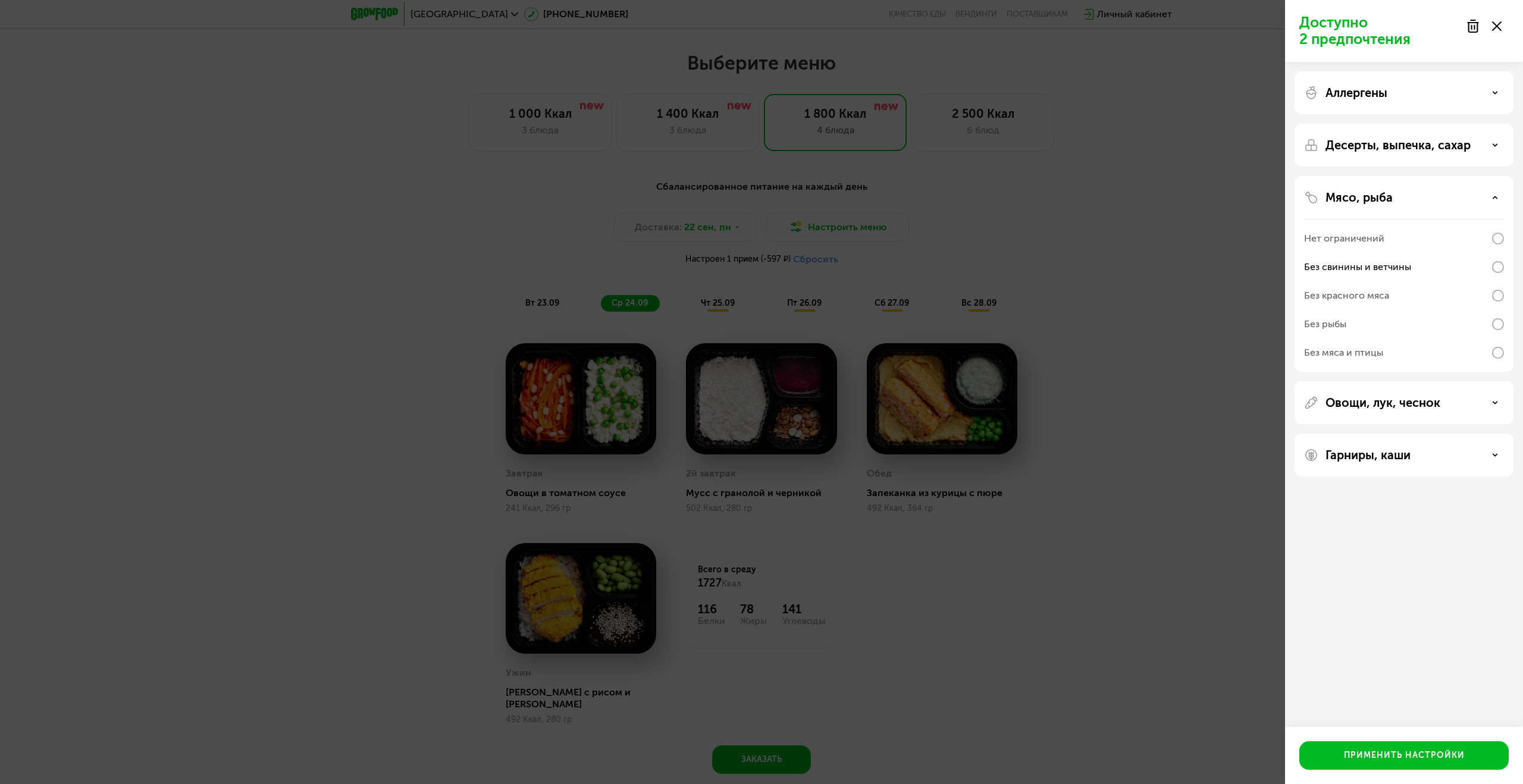
click at [1391, 148] on p "Десерты, выпечка, сахар" at bounding box center [1398, 145] width 145 height 14
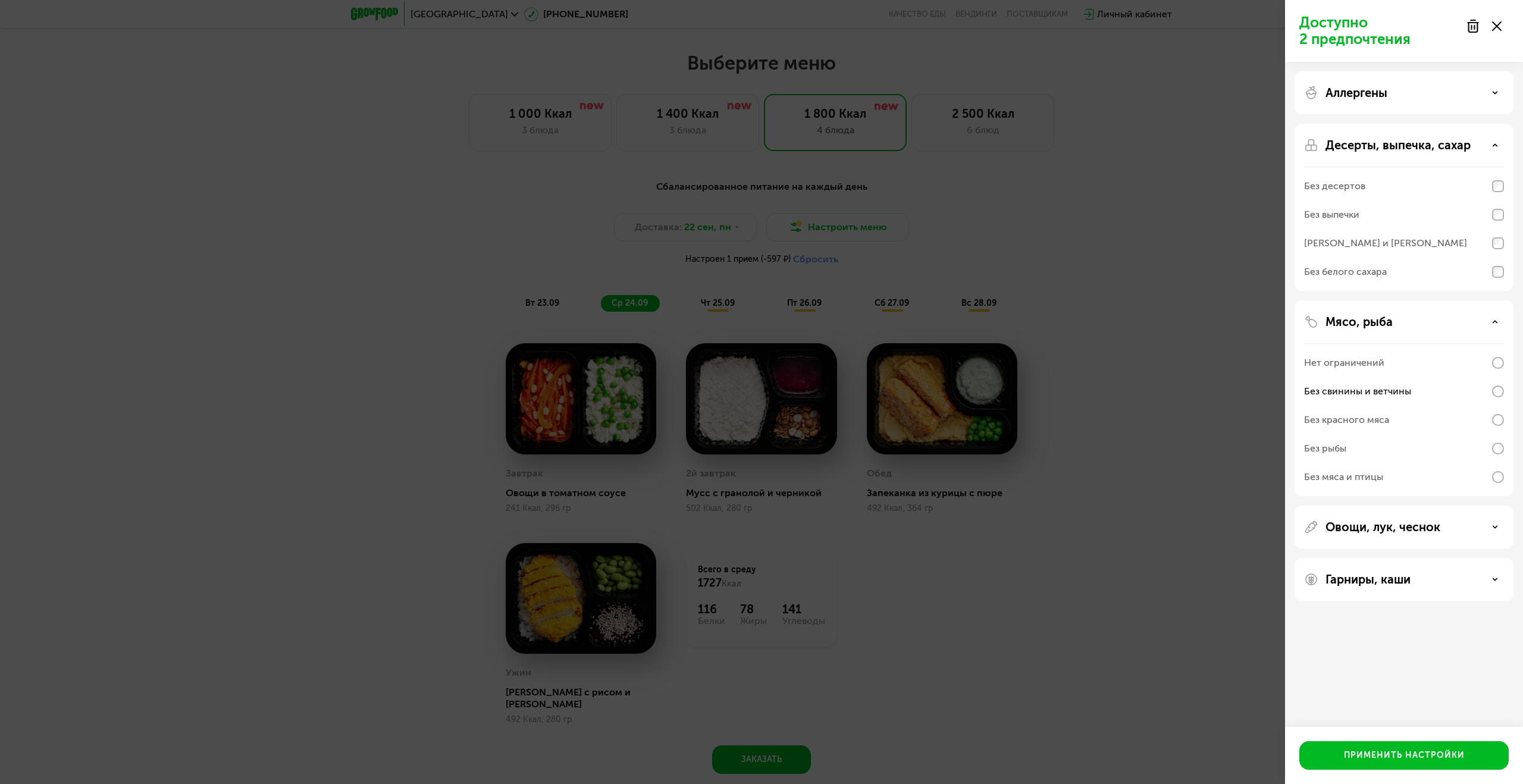
click at [1341, 272] on div "Без белого сахара" at bounding box center [1345, 271] width 83 height 14
click at [1372, 749] on div "Применить настройки" at bounding box center [1404, 755] width 120 height 12
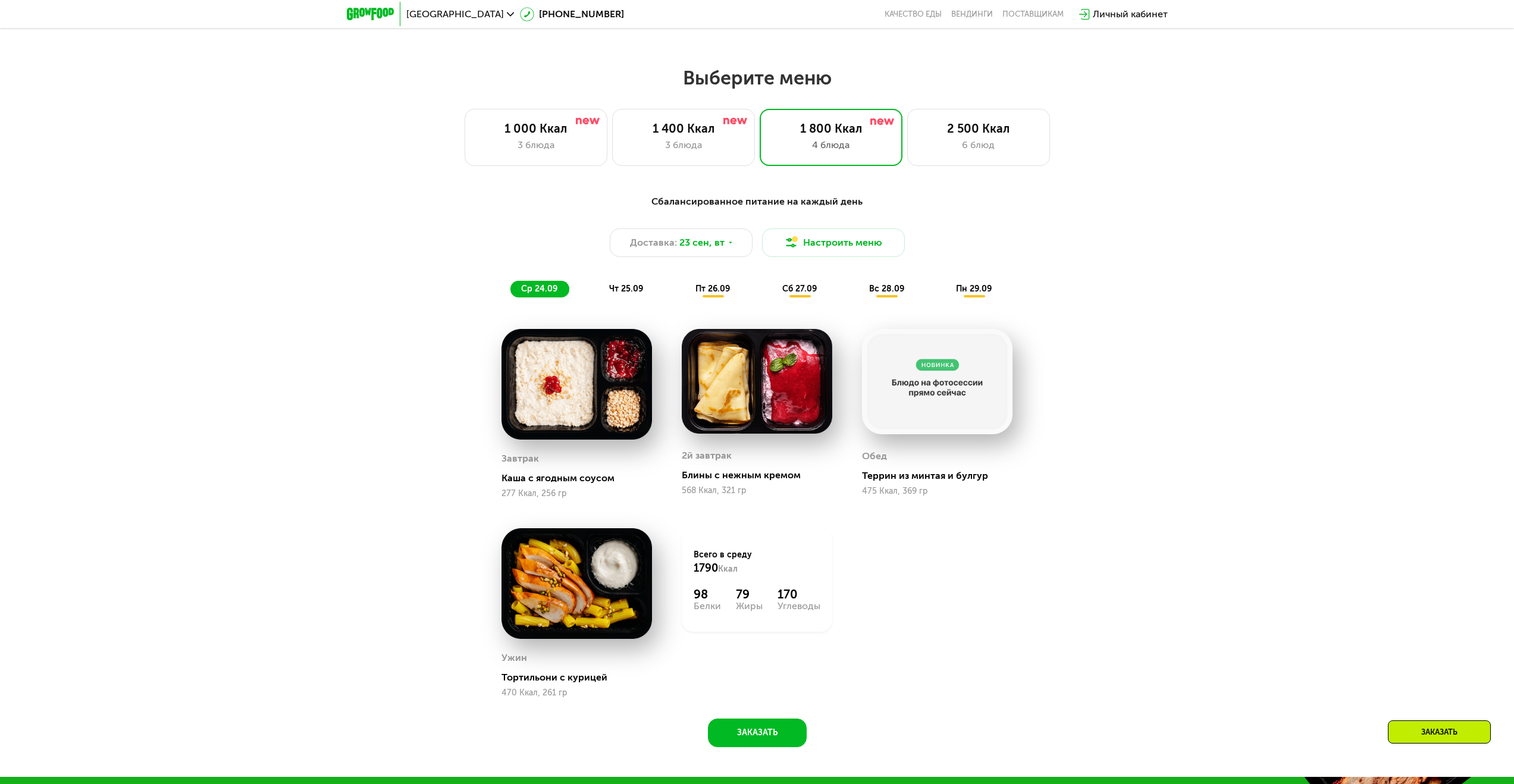
scroll to position [1258, 0]
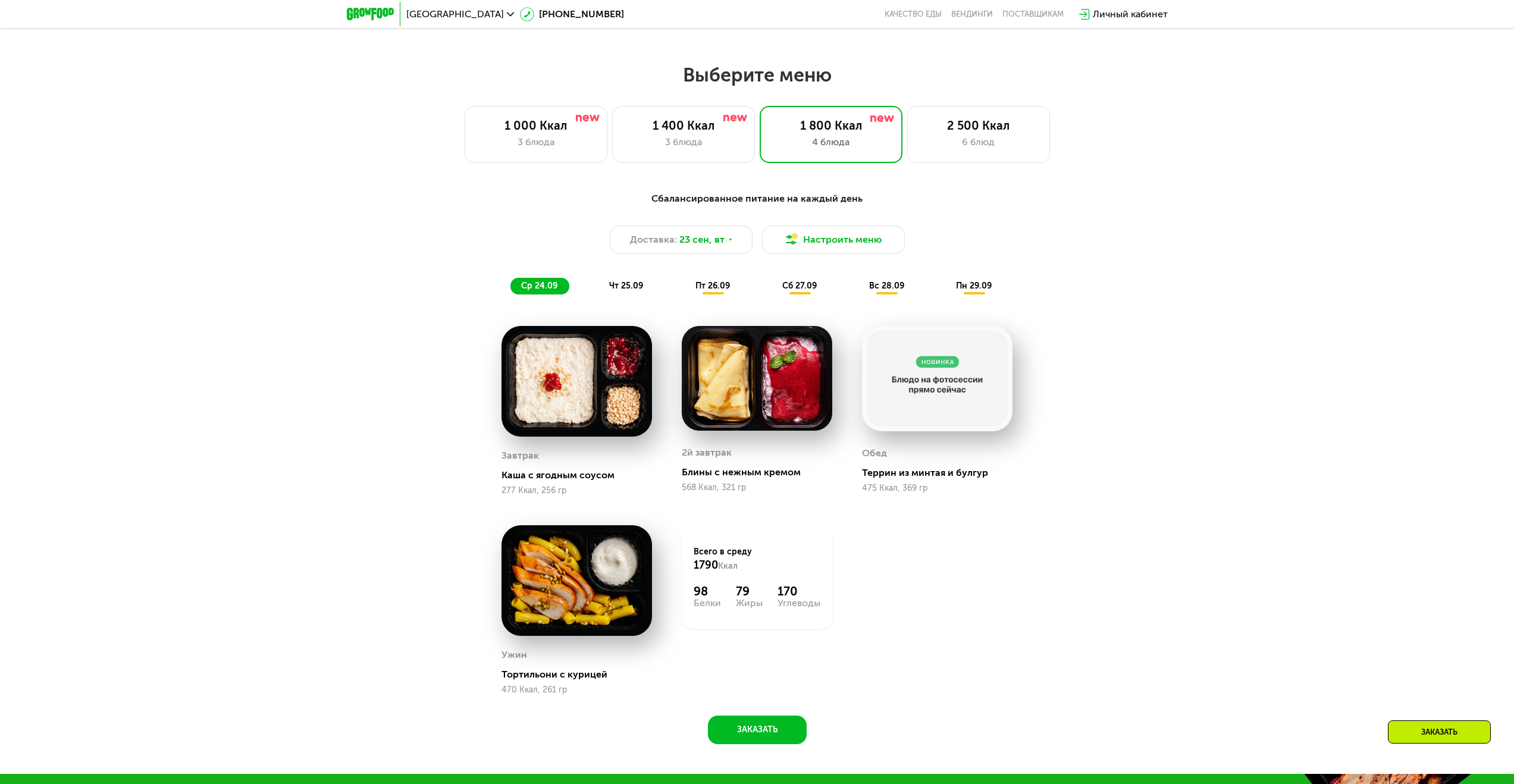
click at [629, 286] on span "чт 25.09" at bounding box center [626, 285] width 34 height 10
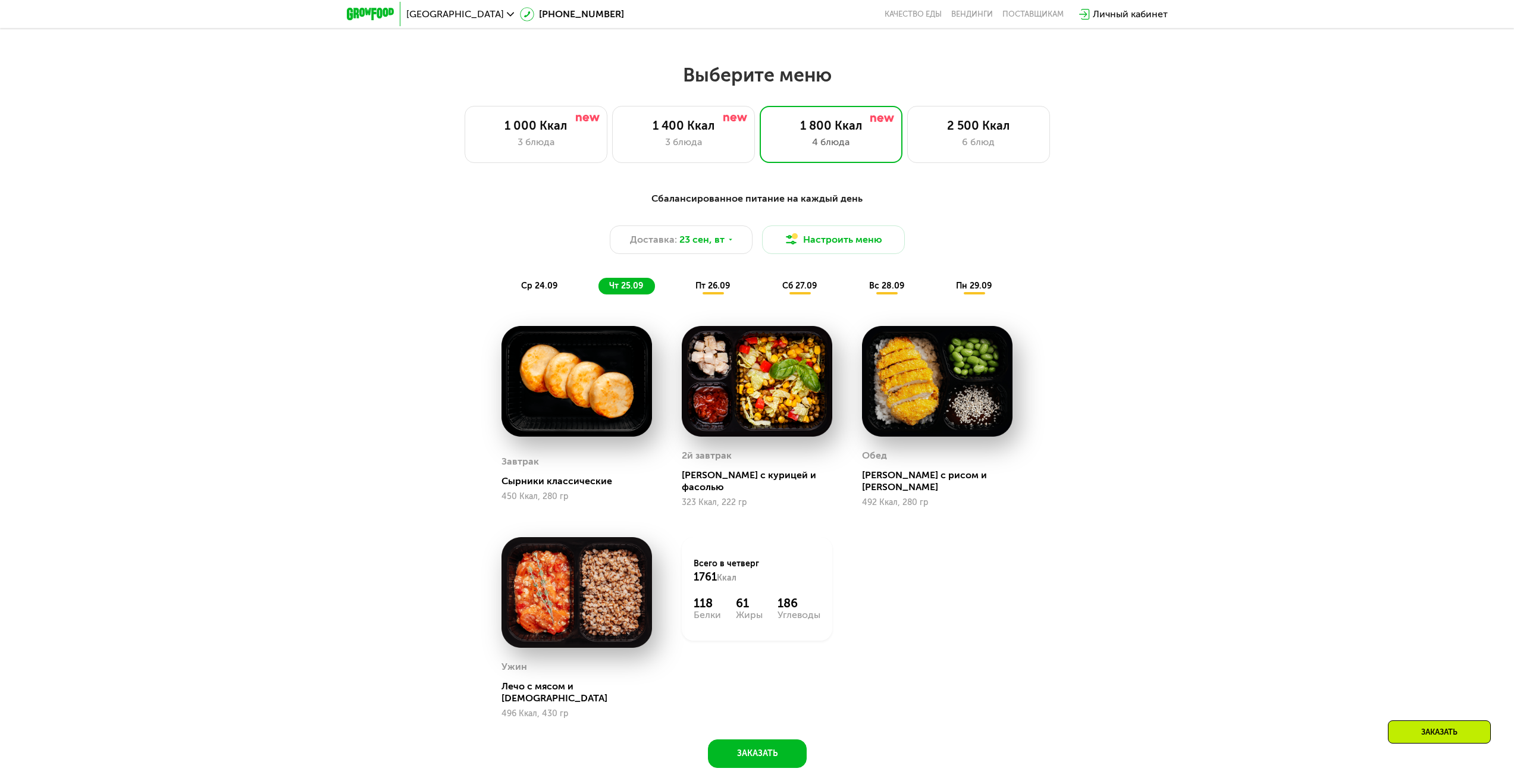
click at [708, 287] on span "пт 26.09" at bounding box center [712, 285] width 34 height 10
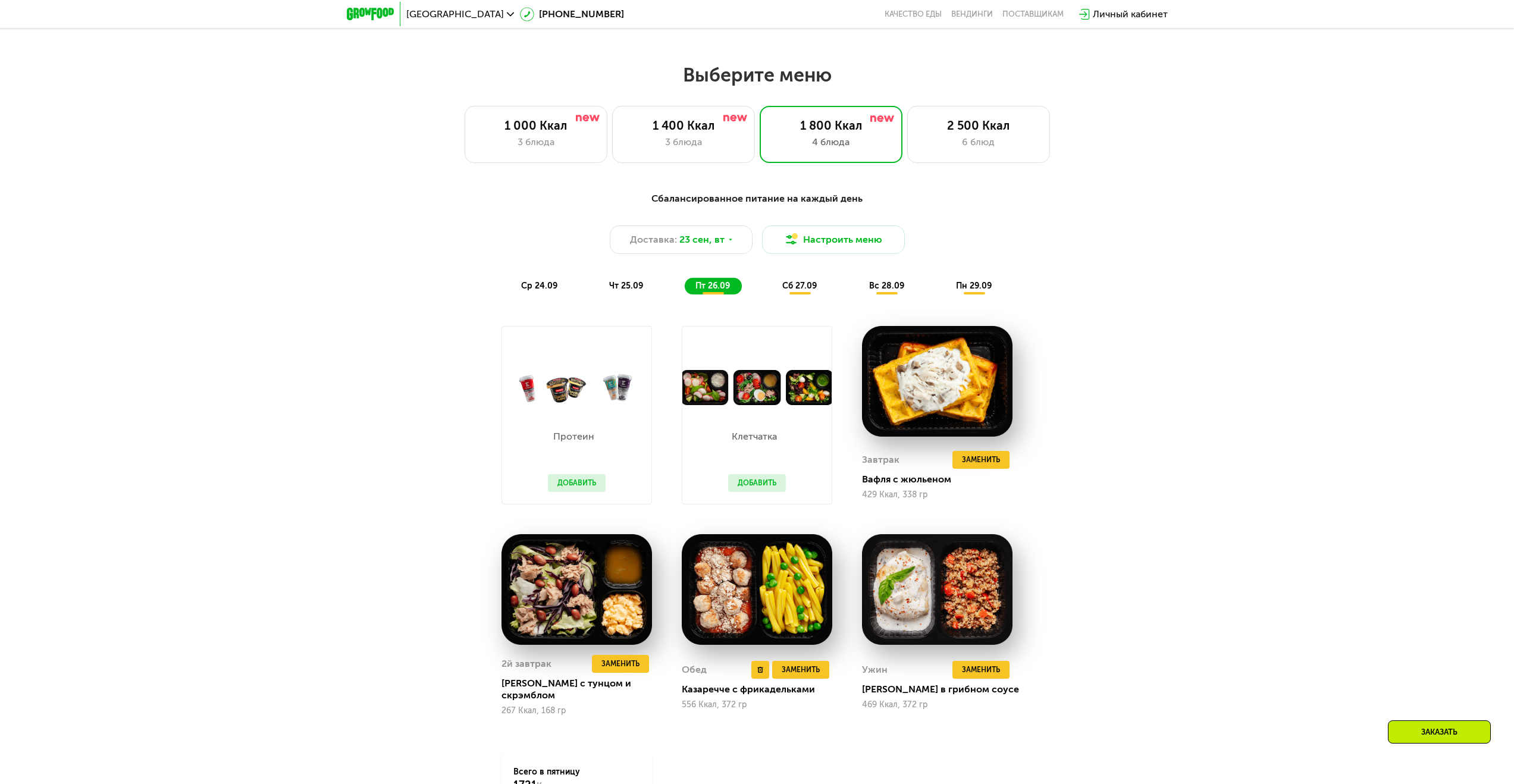
click at [760, 568] on img at bounding box center [757, 589] width 151 height 111
click at [706, 689] on div "Казаречче с фрикадельками" at bounding box center [761, 689] width 160 height 12
click at [770, 602] on img at bounding box center [757, 589] width 151 height 111
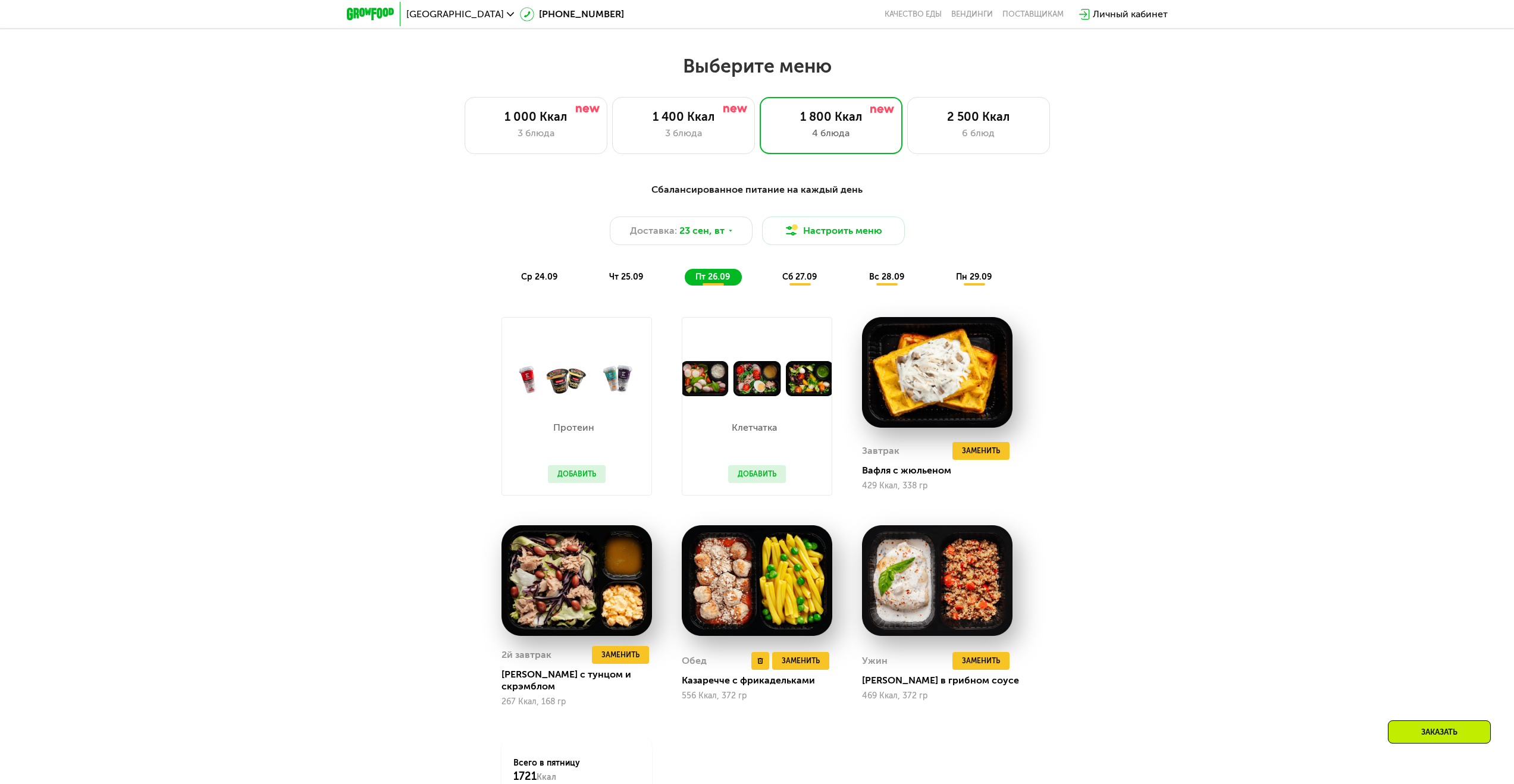
scroll to position [1277, 0]
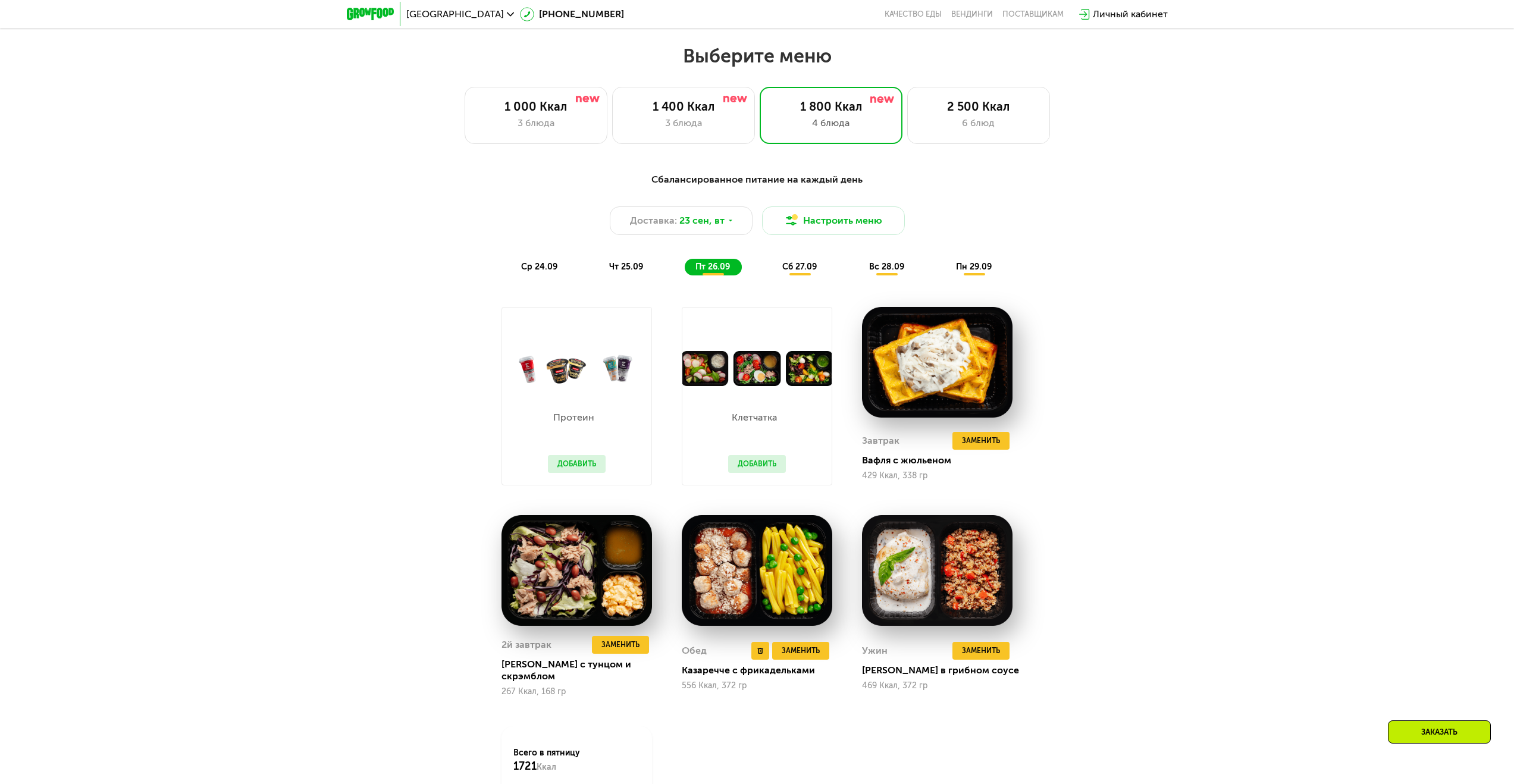
click at [706, 685] on div "556 Ккал, 372 гр" at bounding box center [757, 685] width 151 height 9
click at [741, 595] on img at bounding box center [757, 570] width 151 height 111
click at [970, 444] on span "Заменить" at bounding box center [980, 441] width 38 height 12
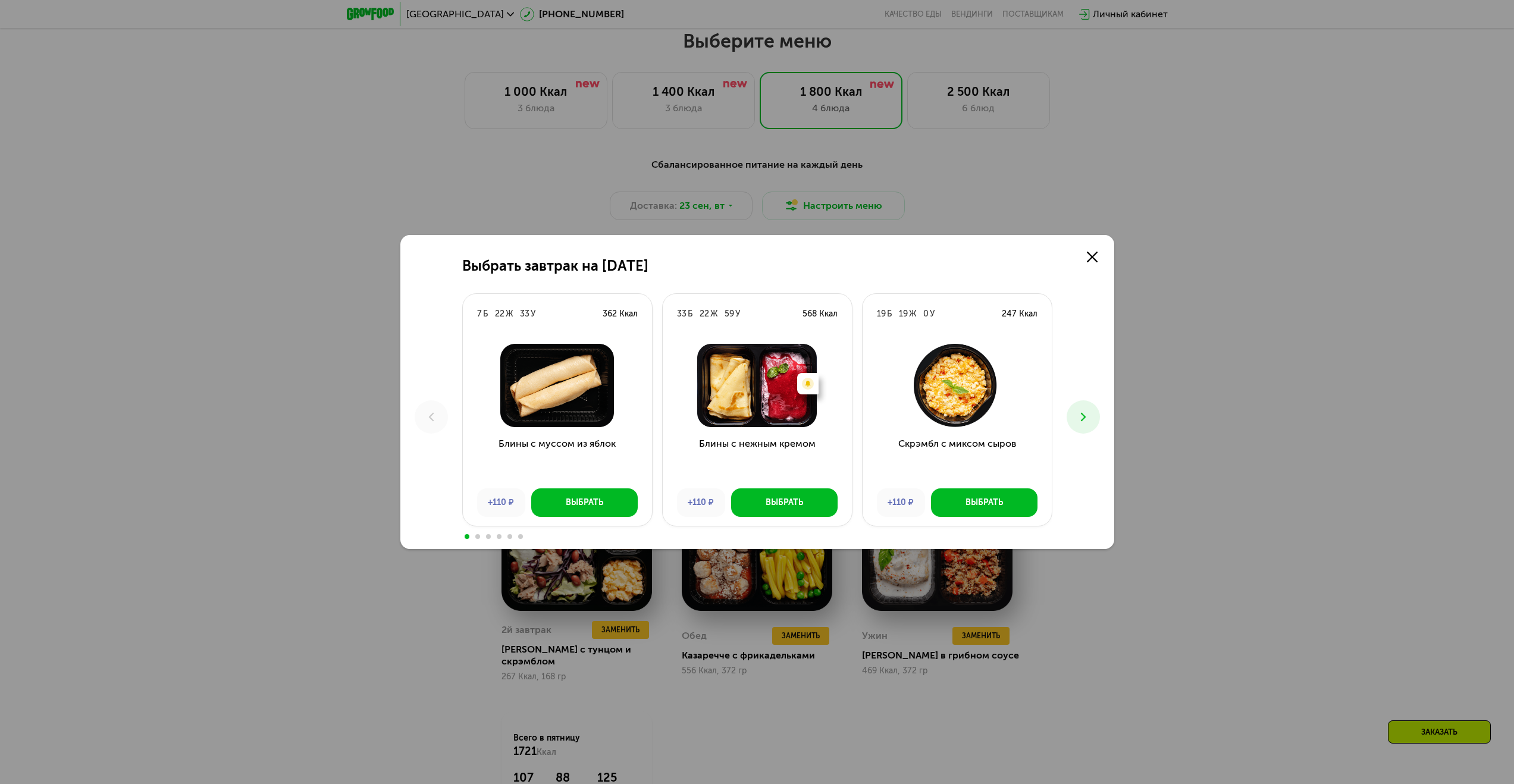
scroll to position [1293, 0]
click at [942, 392] on img at bounding box center [957, 386] width 170 height 83
click at [969, 501] on div "Выбрать" at bounding box center [984, 502] width 38 height 12
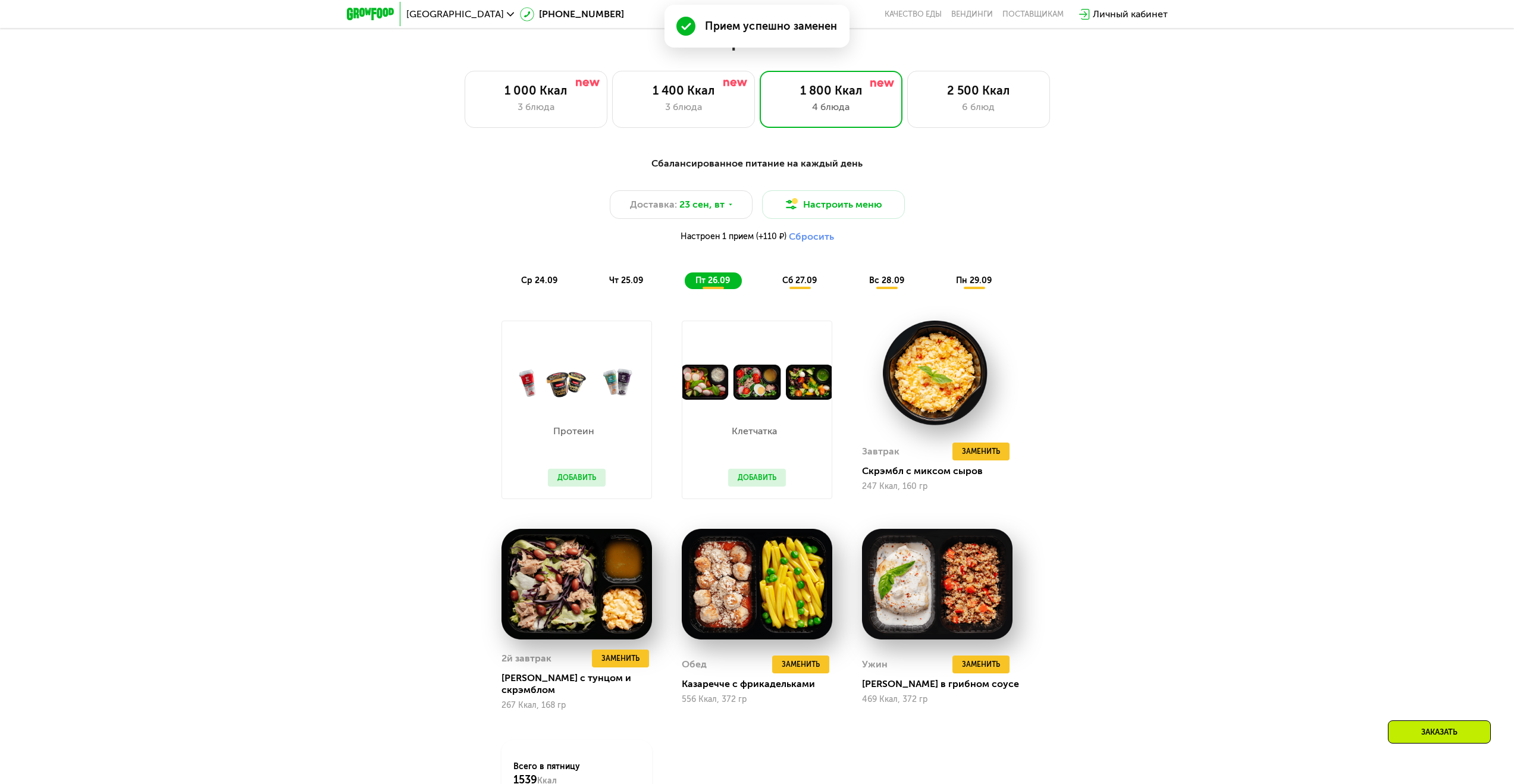
click at [796, 285] on span "сб 27.09" at bounding box center [799, 280] width 34 height 10
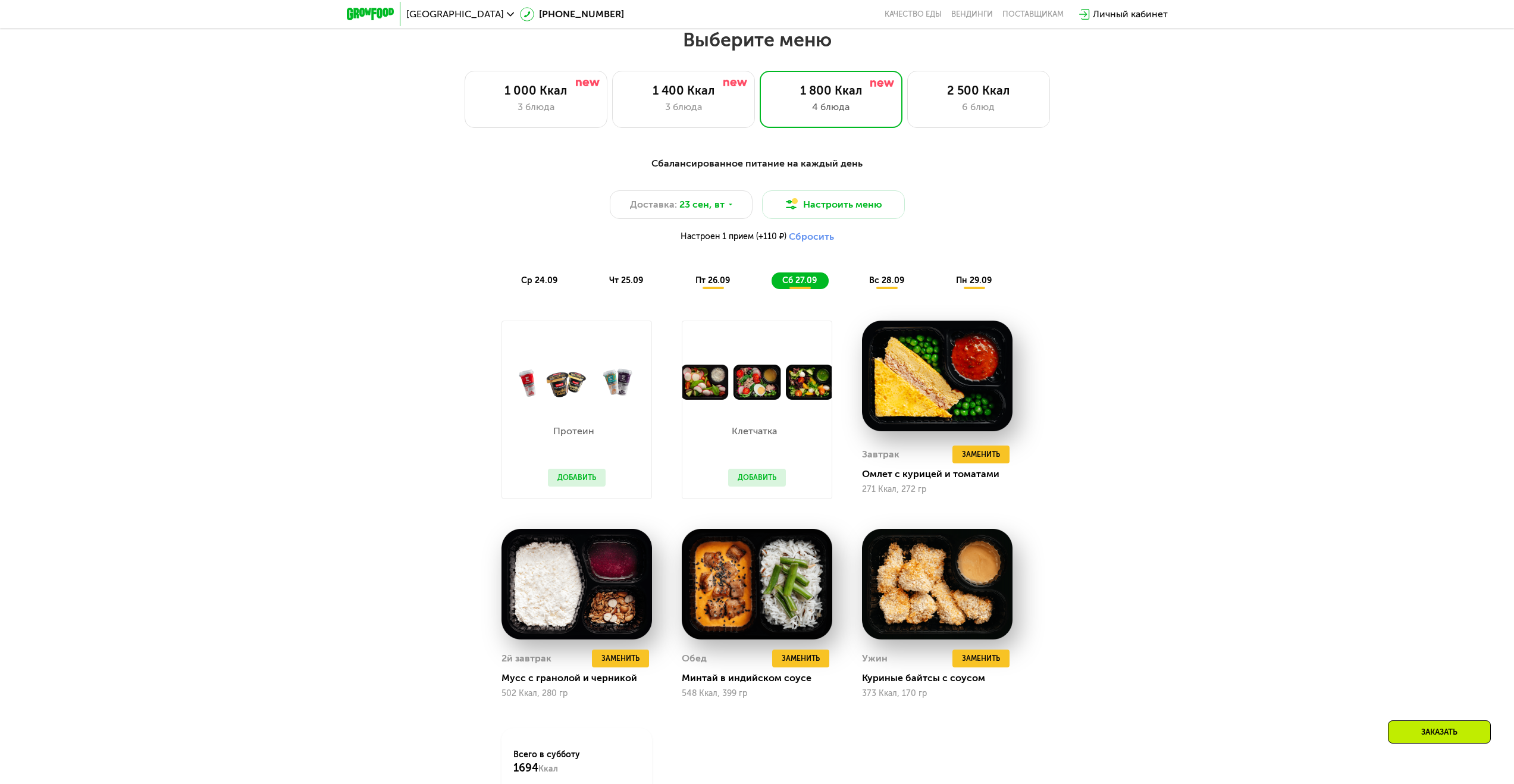
click at [884, 283] on span "вс 28.09" at bounding box center [886, 280] width 35 height 10
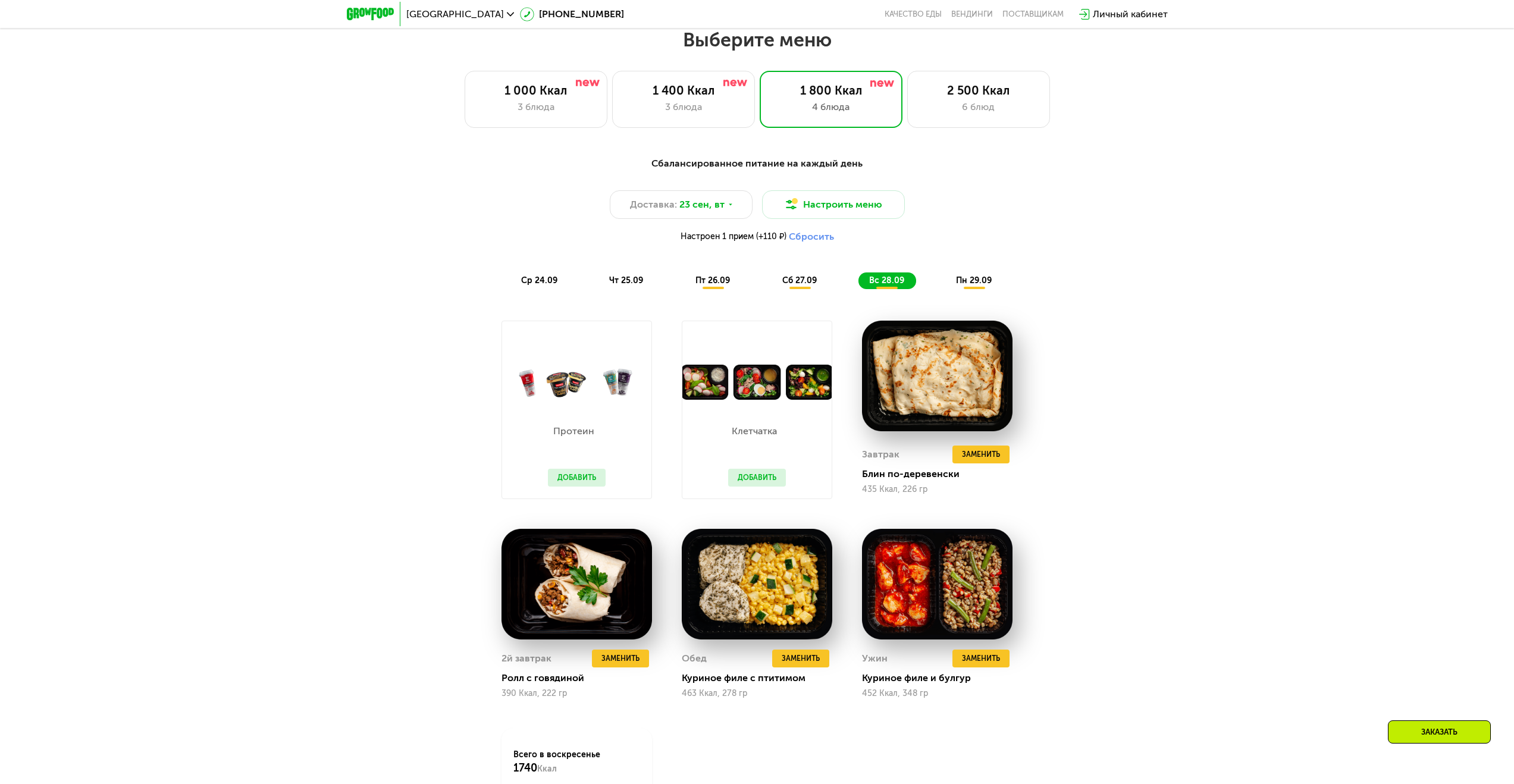
click at [795, 283] on span "сб 27.09" at bounding box center [799, 280] width 34 height 10
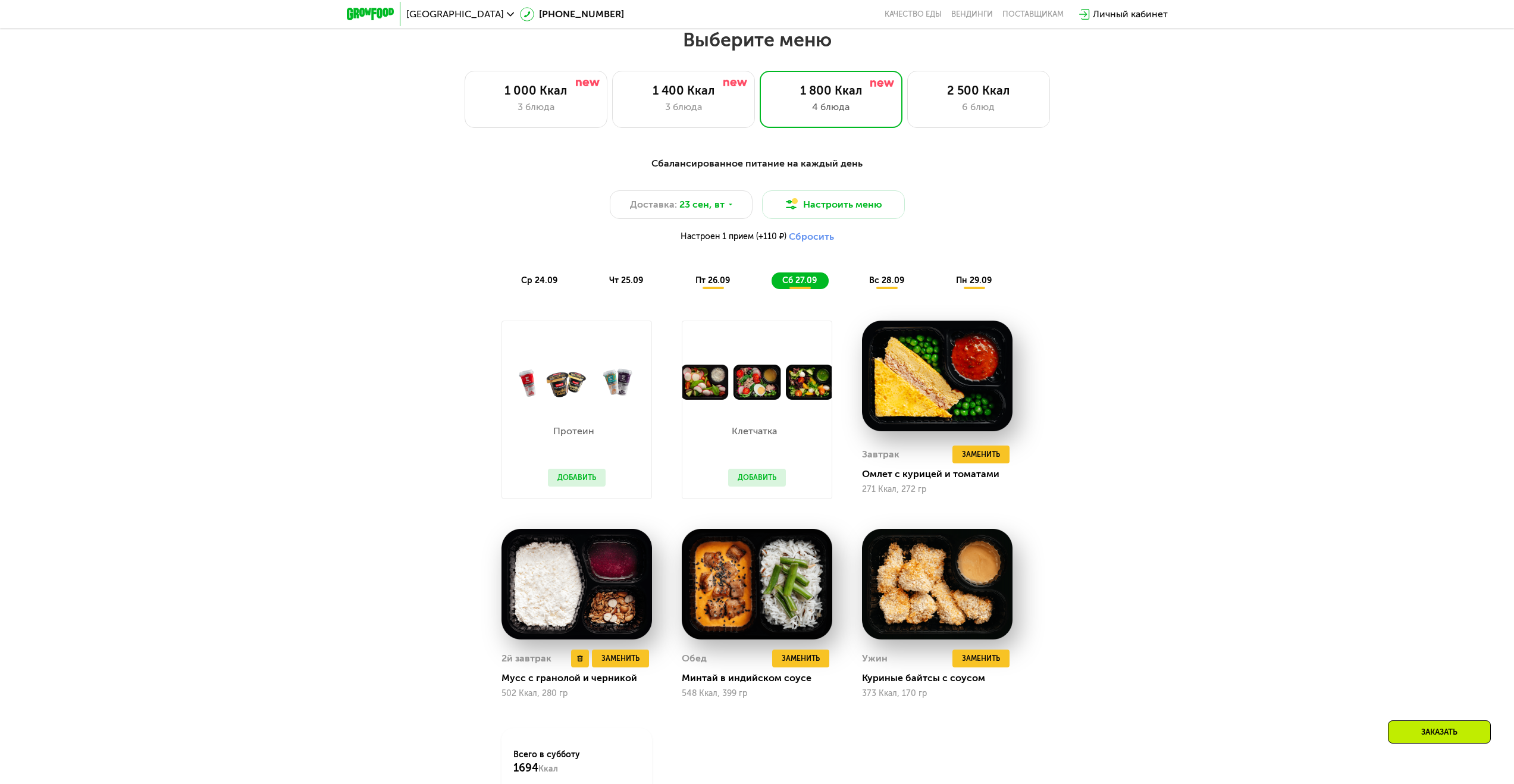
click at [543, 609] on img at bounding box center [576, 584] width 151 height 111
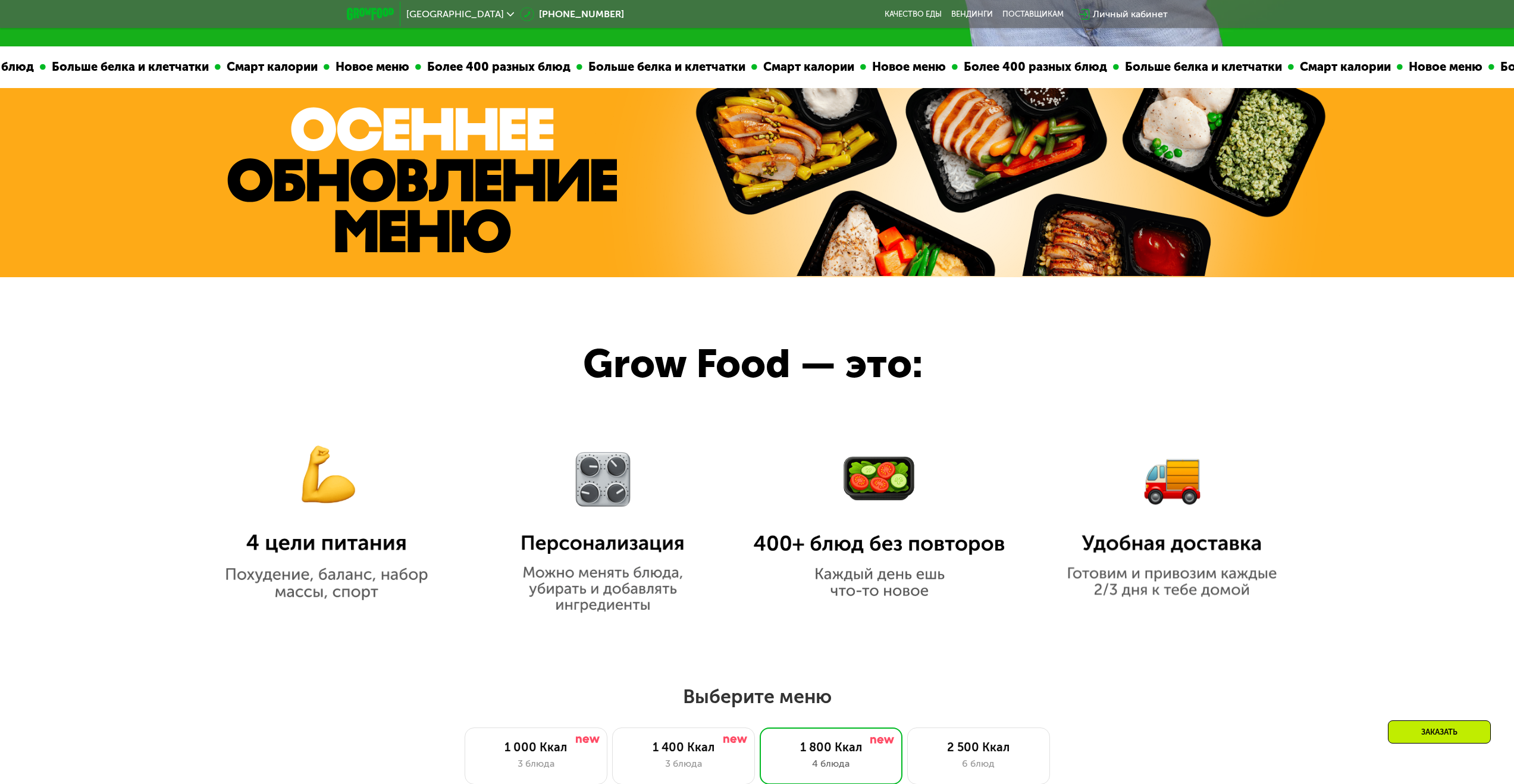
scroll to position [0, 0]
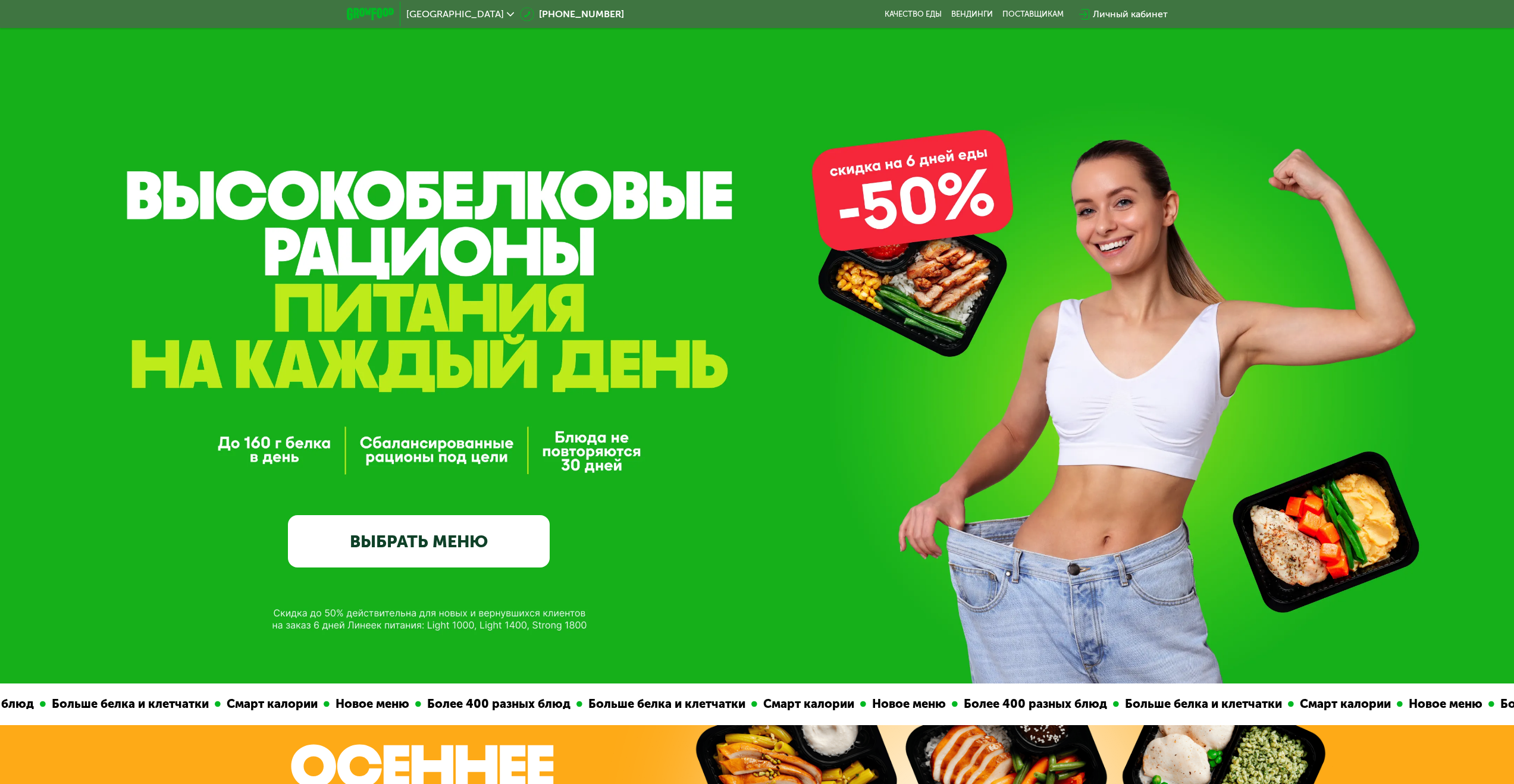
click at [582, 708] on div "Больше белка и клетчатки" at bounding box center [666, 703] width 169 height 18
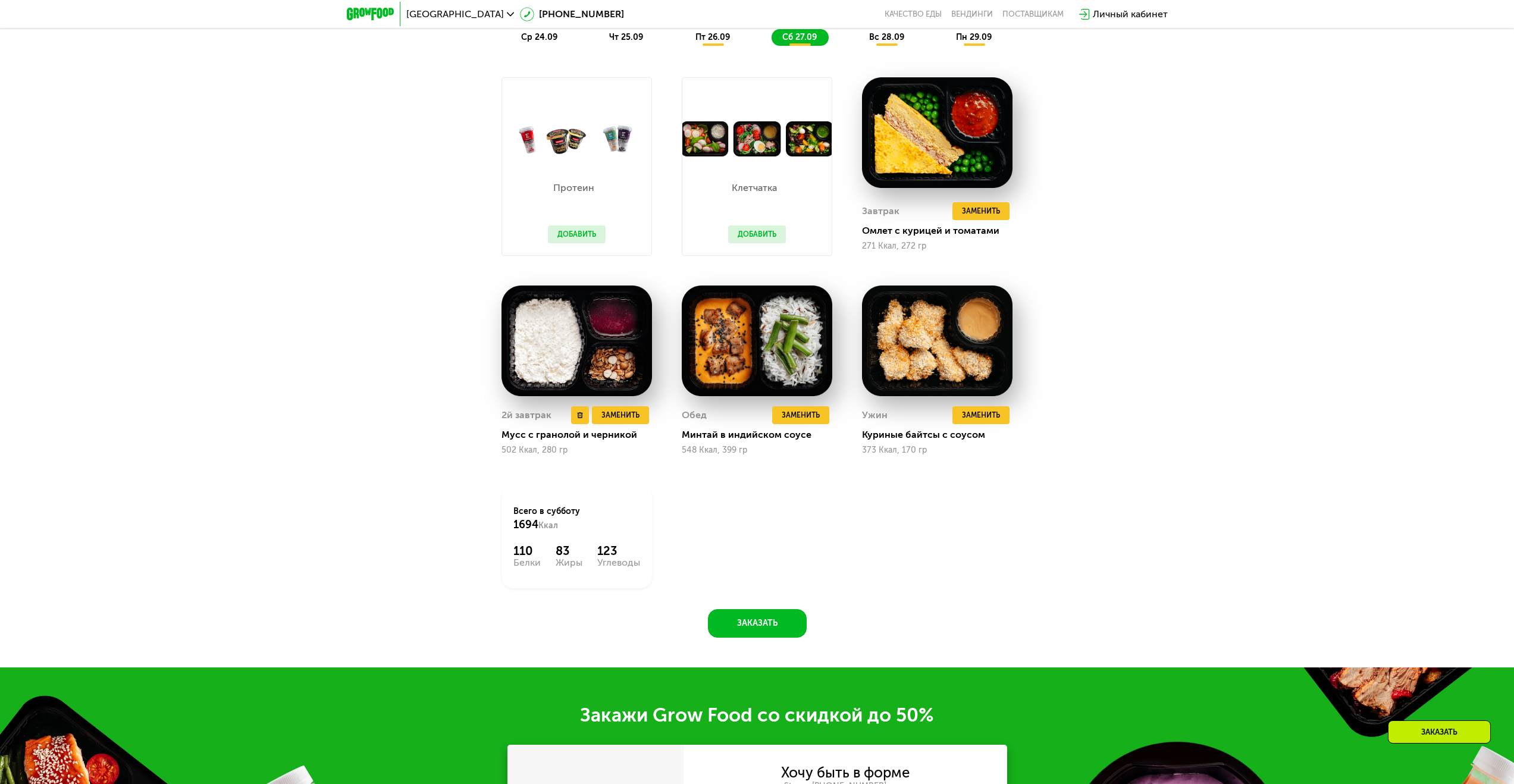
scroll to position [1359, 0]
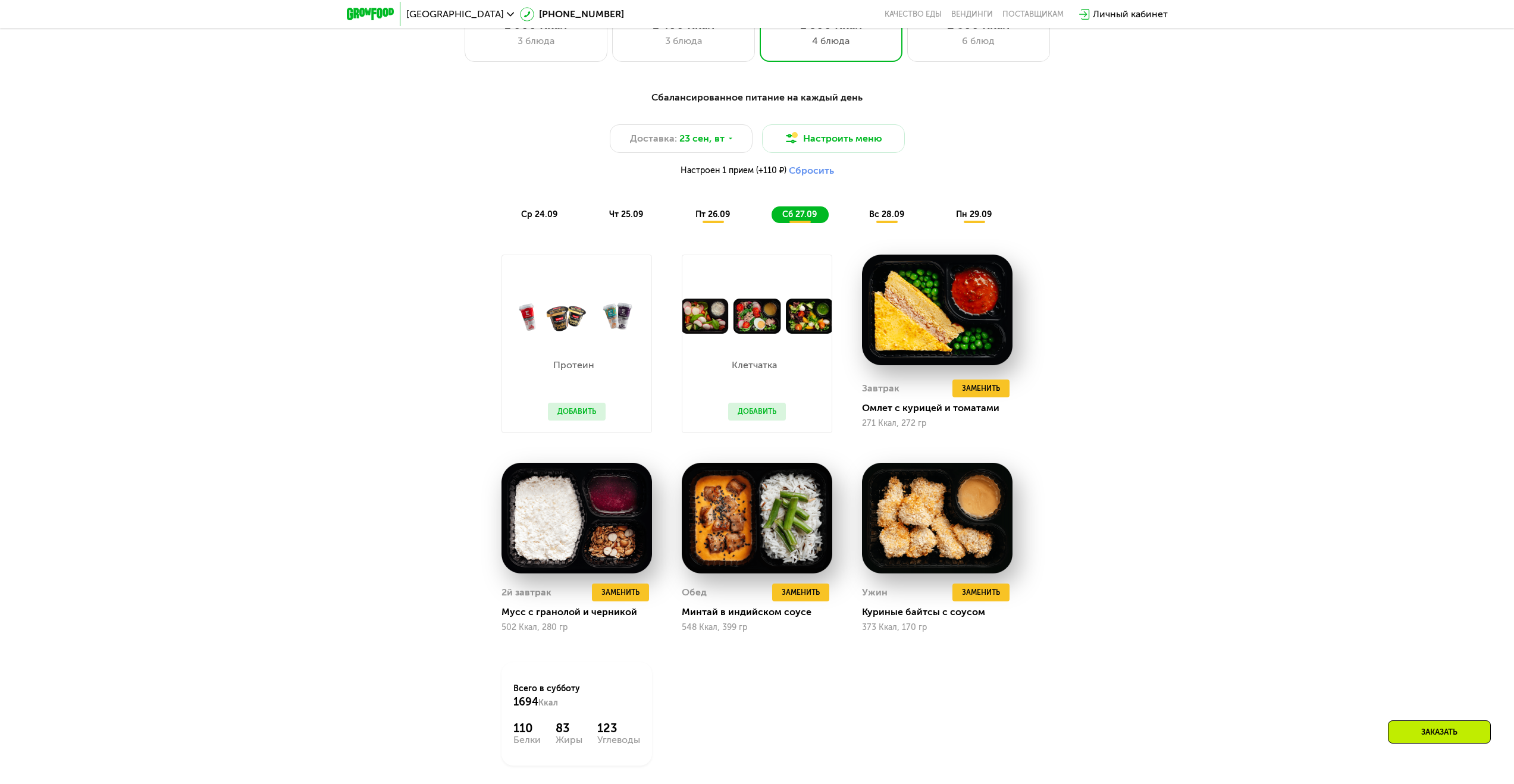
click at [538, 213] on span "ср 24.09" at bounding box center [539, 214] width 36 height 10
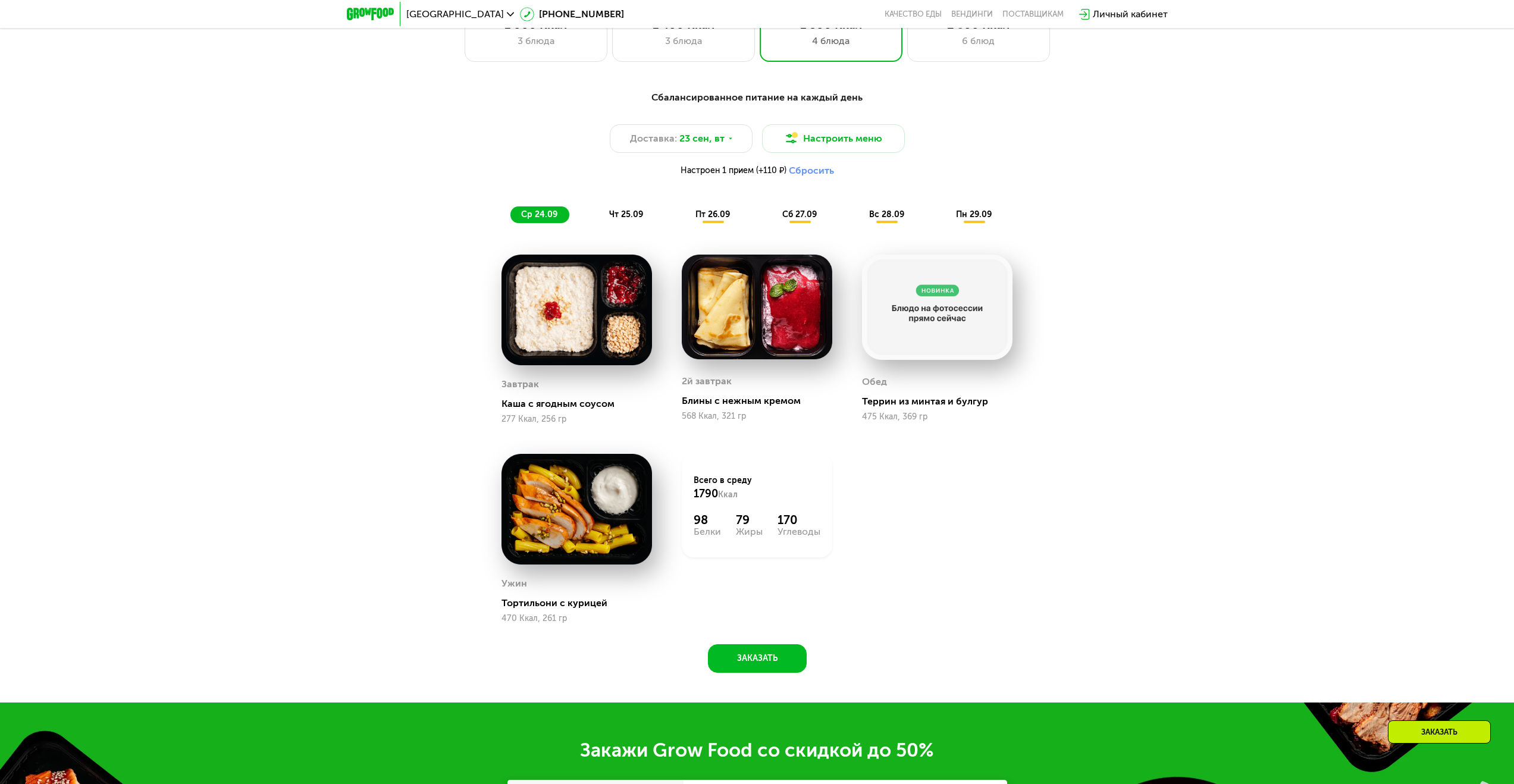
click at [622, 219] on span "чт 25.09" at bounding box center [626, 214] width 34 height 10
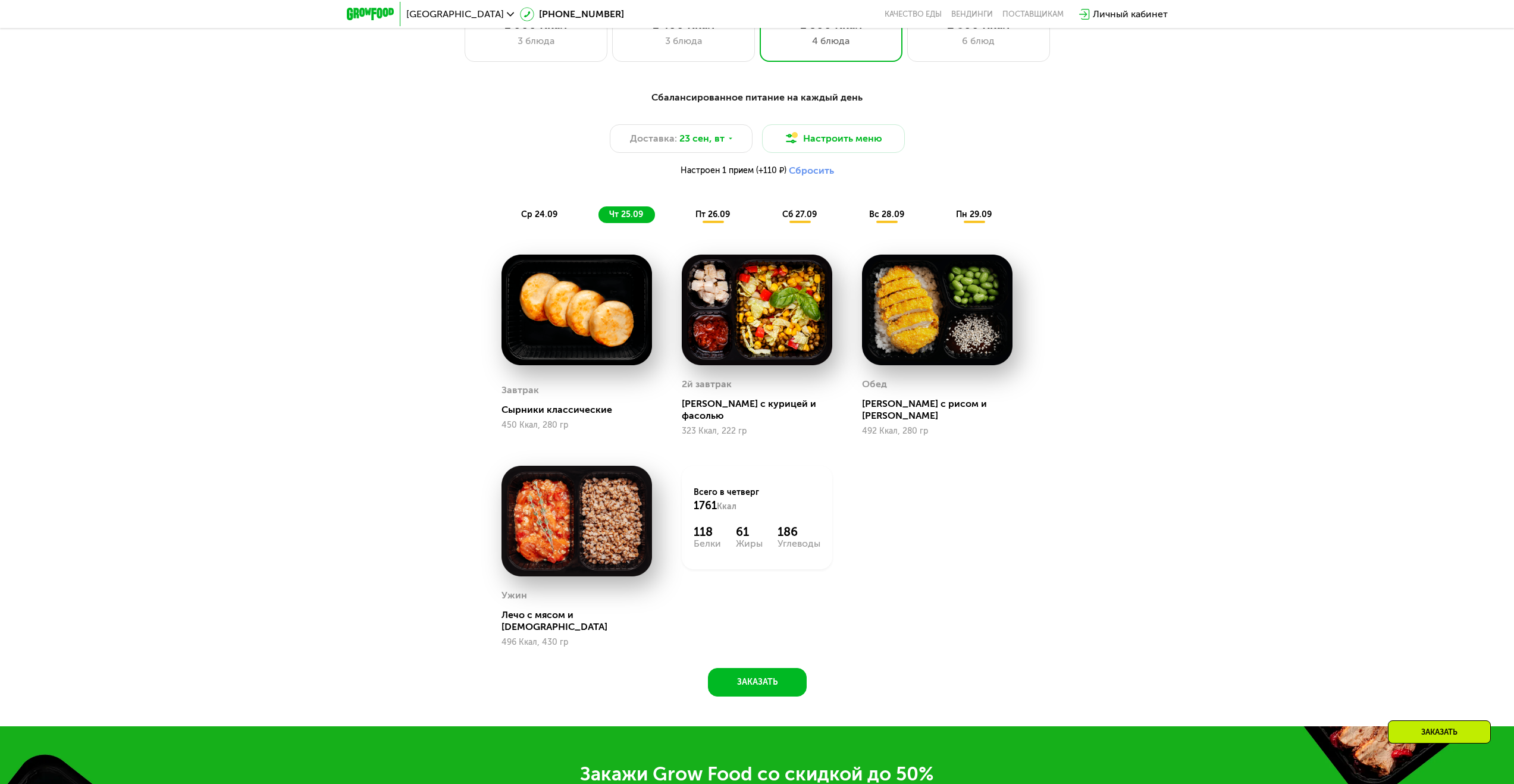
click at [712, 223] on div "пт 26.09" at bounding box center [713, 215] width 57 height 17
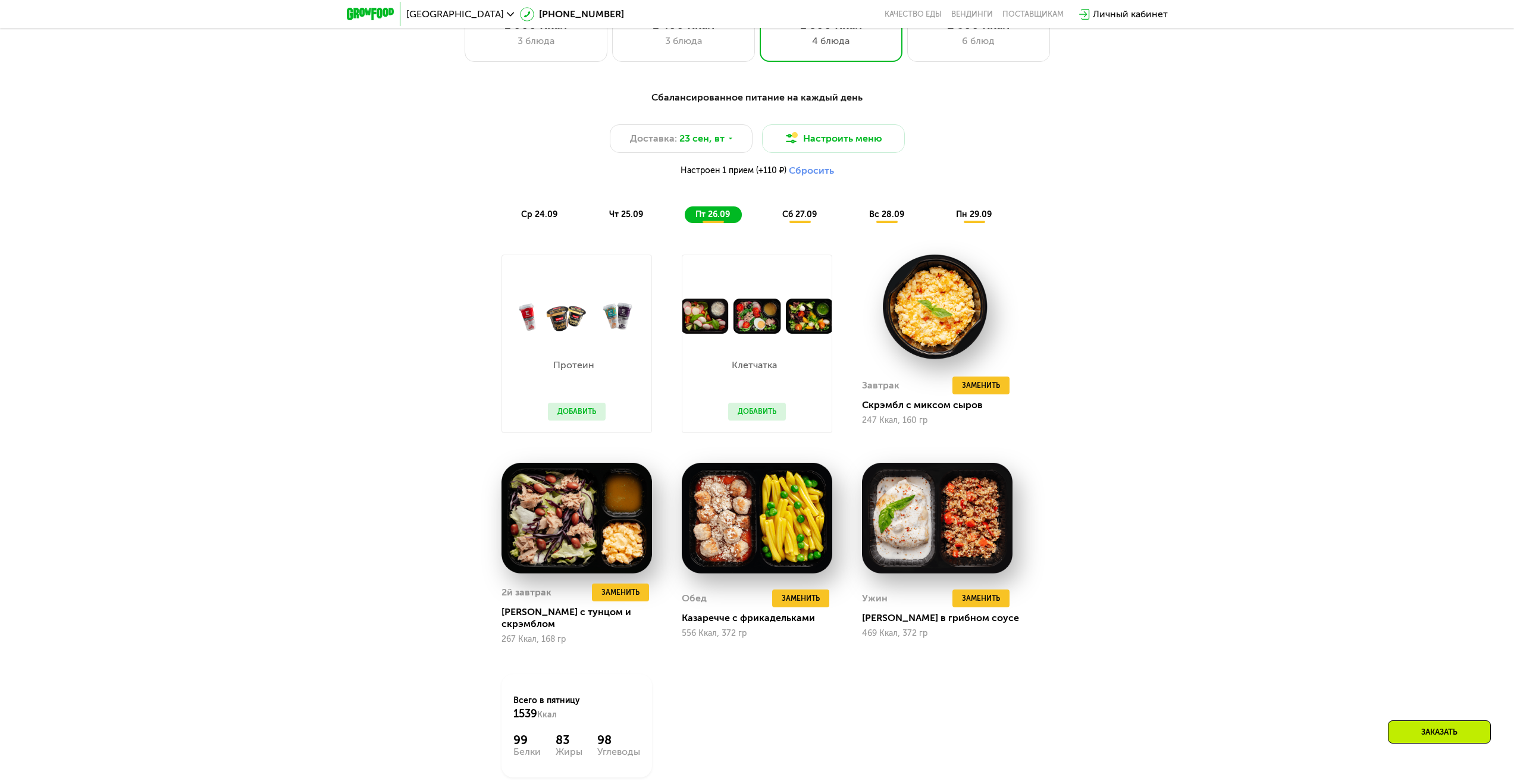
click at [797, 219] on span "сб 27.09" at bounding box center [799, 214] width 34 height 10
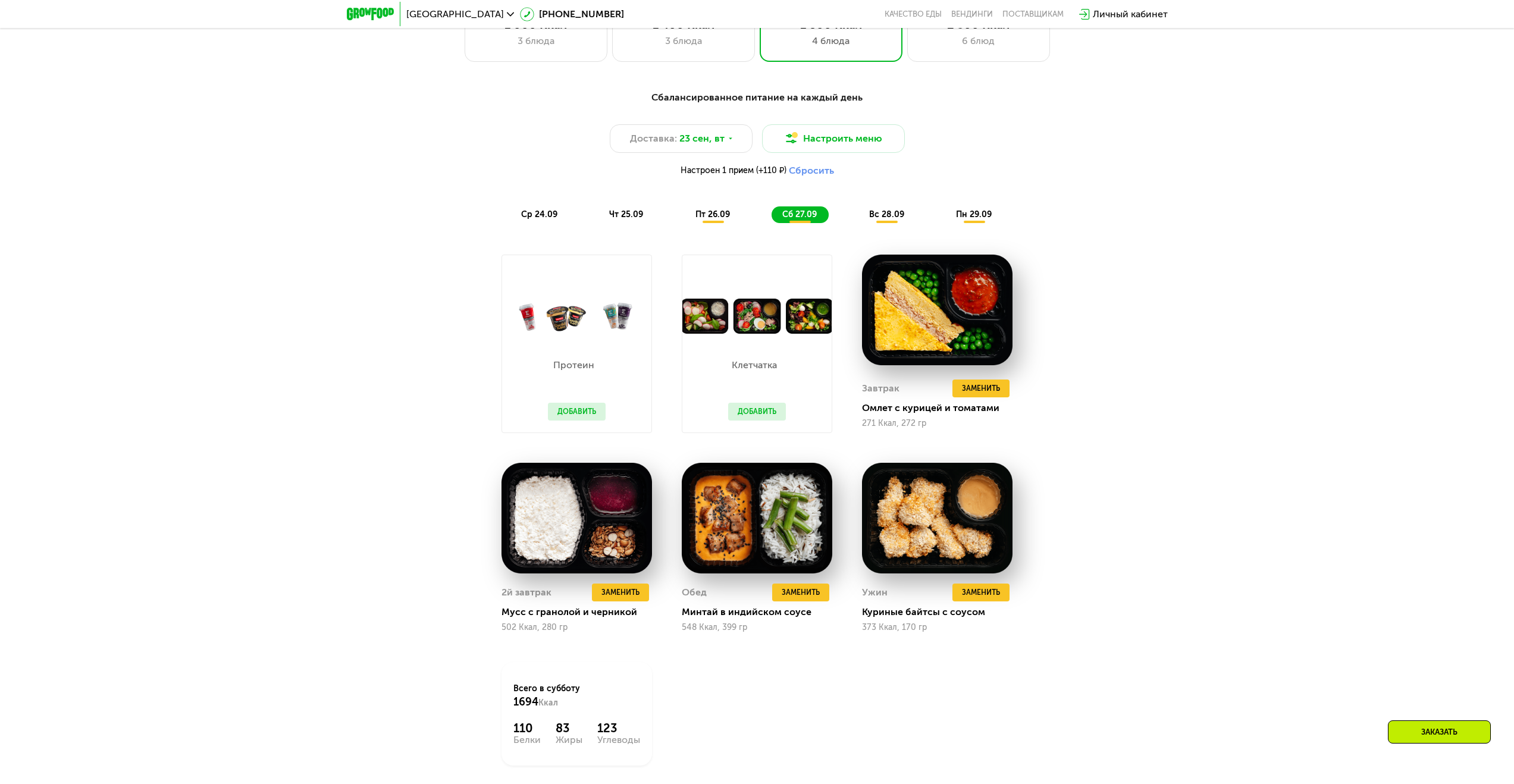
click at [893, 213] on span "вс 28.09" at bounding box center [886, 214] width 35 height 10
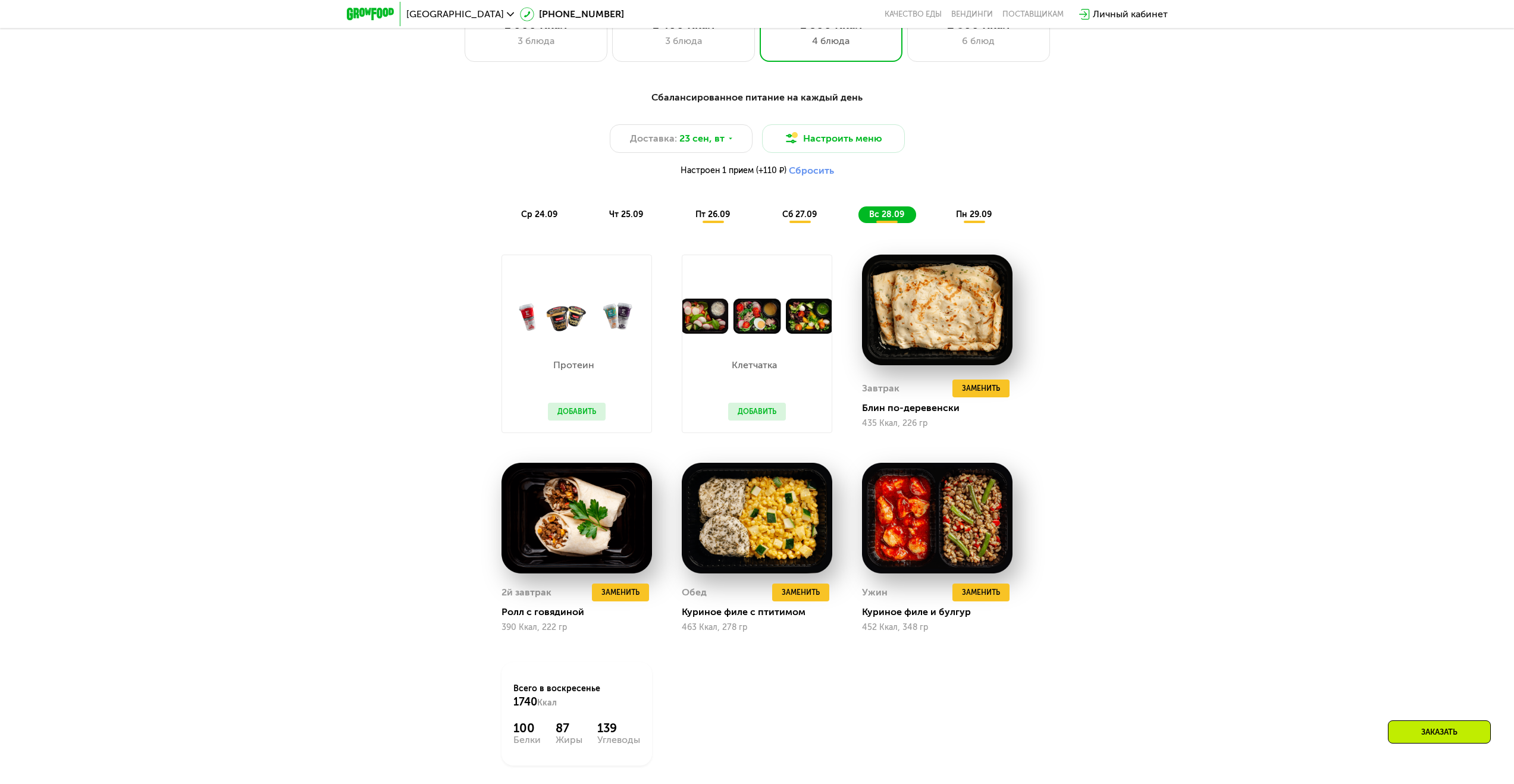
click at [970, 218] on span "пн 29.09" at bounding box center [974, 214] width 36 height 10
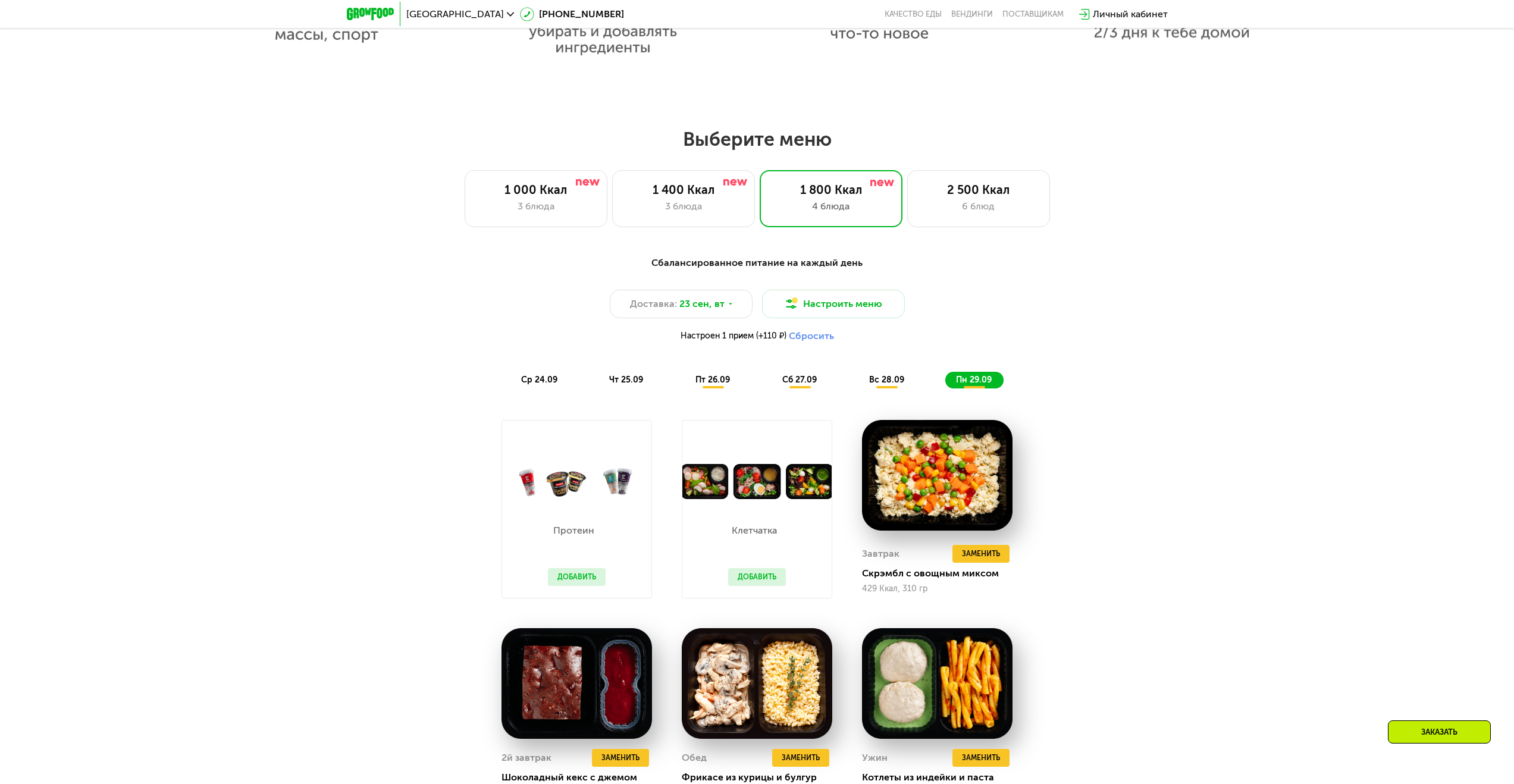
scroll to position [1227, 0]
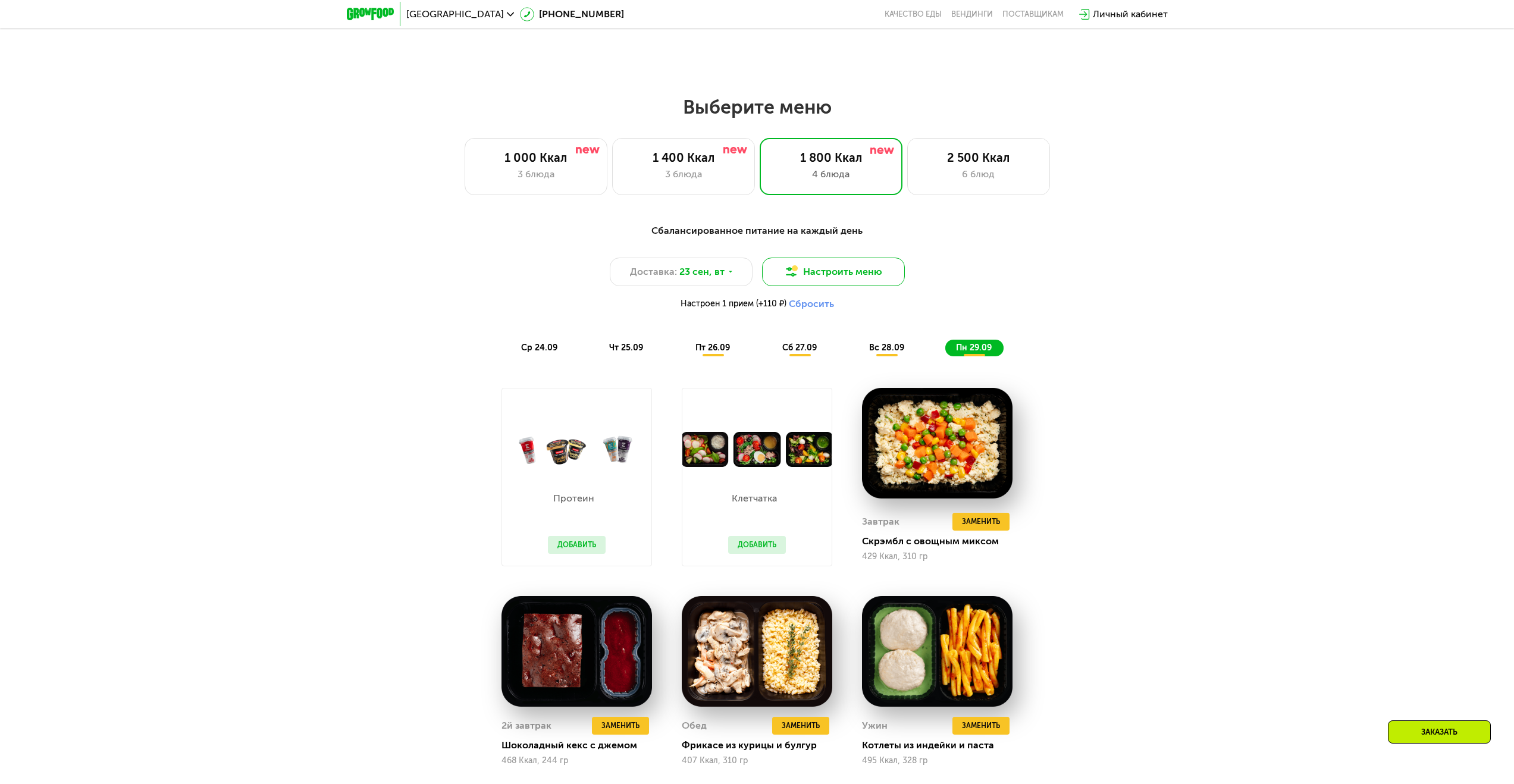
click at [831, 275] on button "Настроить меню" at bounding box center [833, 272] width 143 height 28
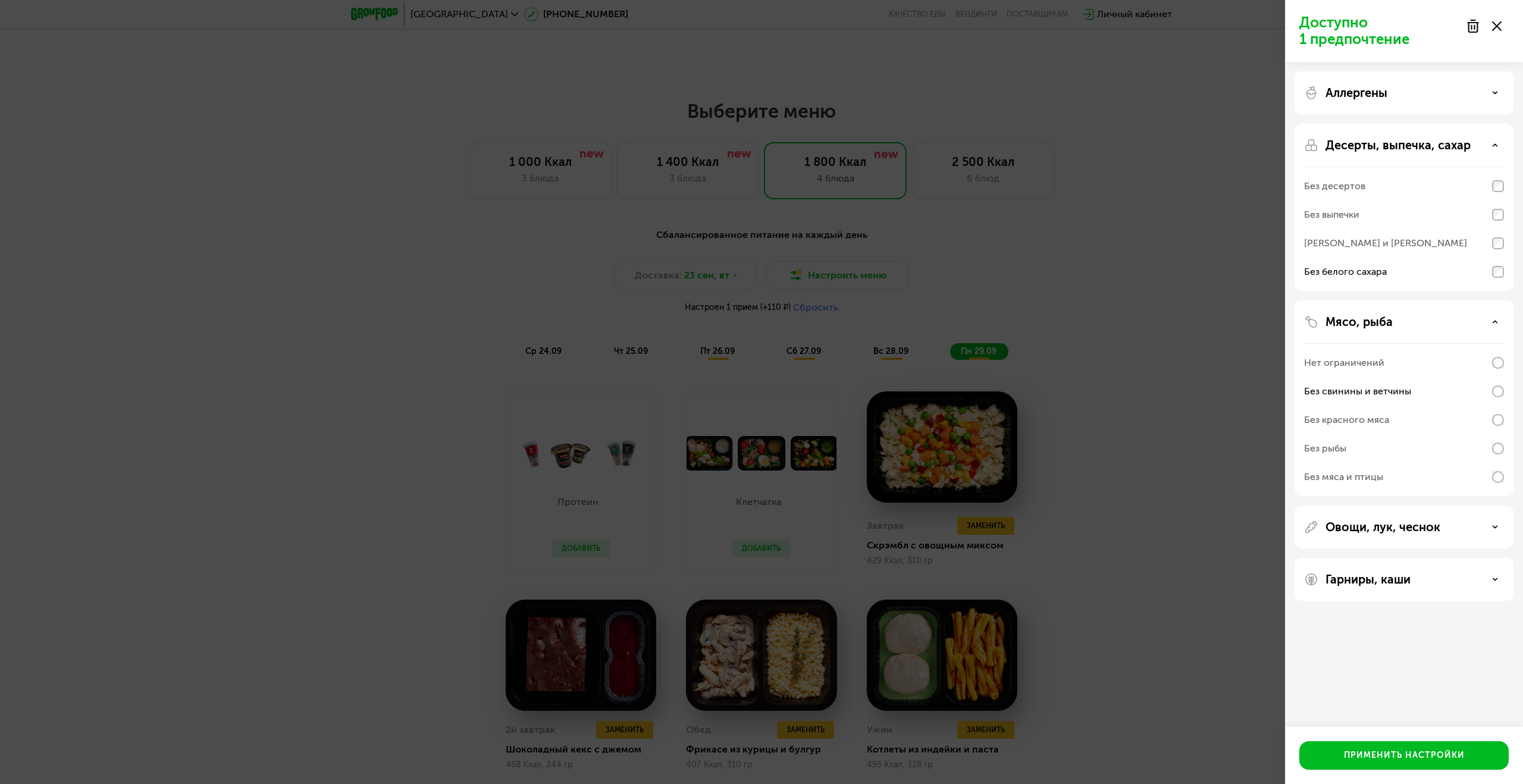
click at [1144, 395] on div "Доступно 1 предпочтение Аллергены Десерты, выпечка, сахар Без десертов Без выпе…" at bounding box center [762, 392] width 1523 height 784
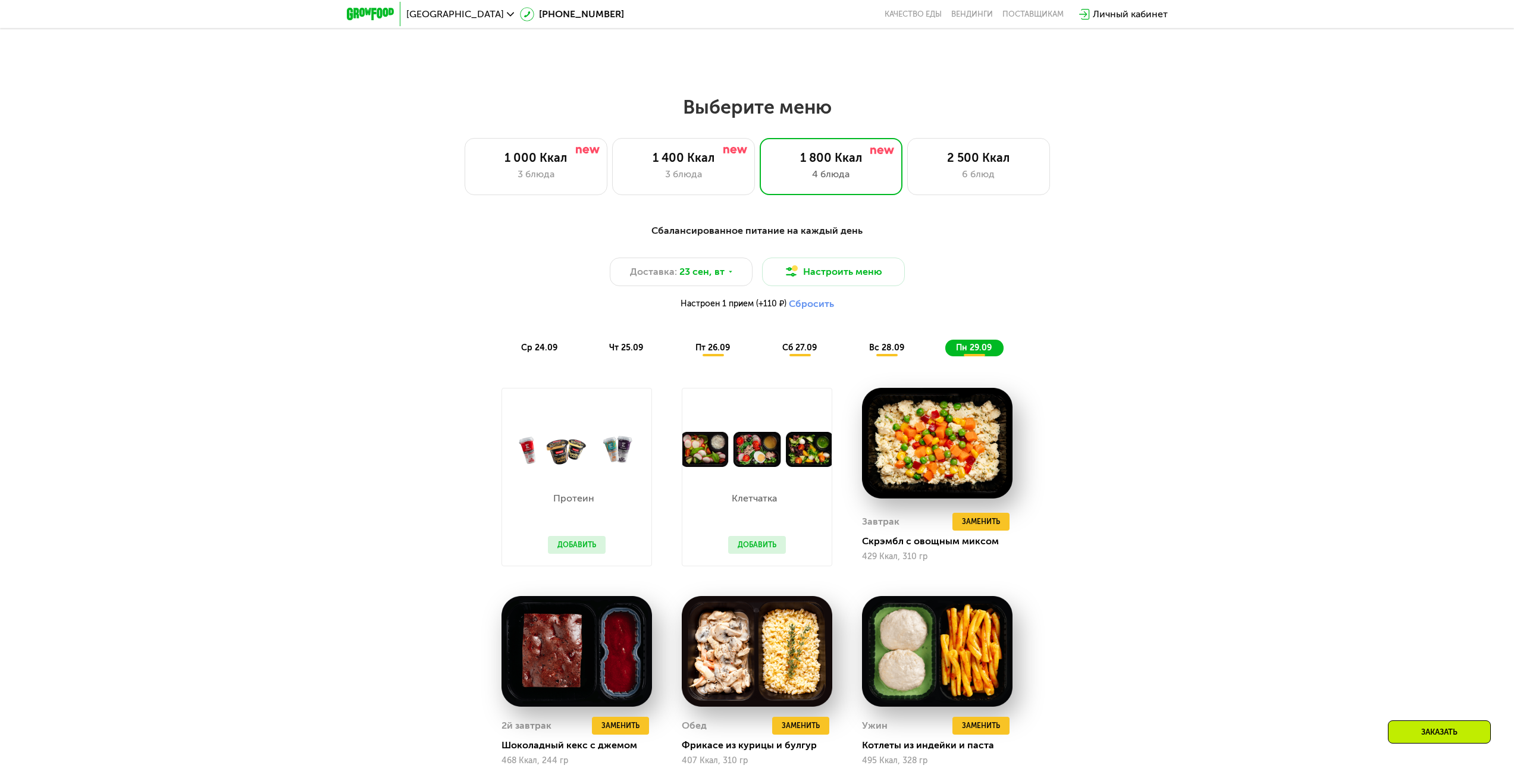
click at [874, 350] on span "вс 28.09" at bounding box center [886, 347] width 35 height 10
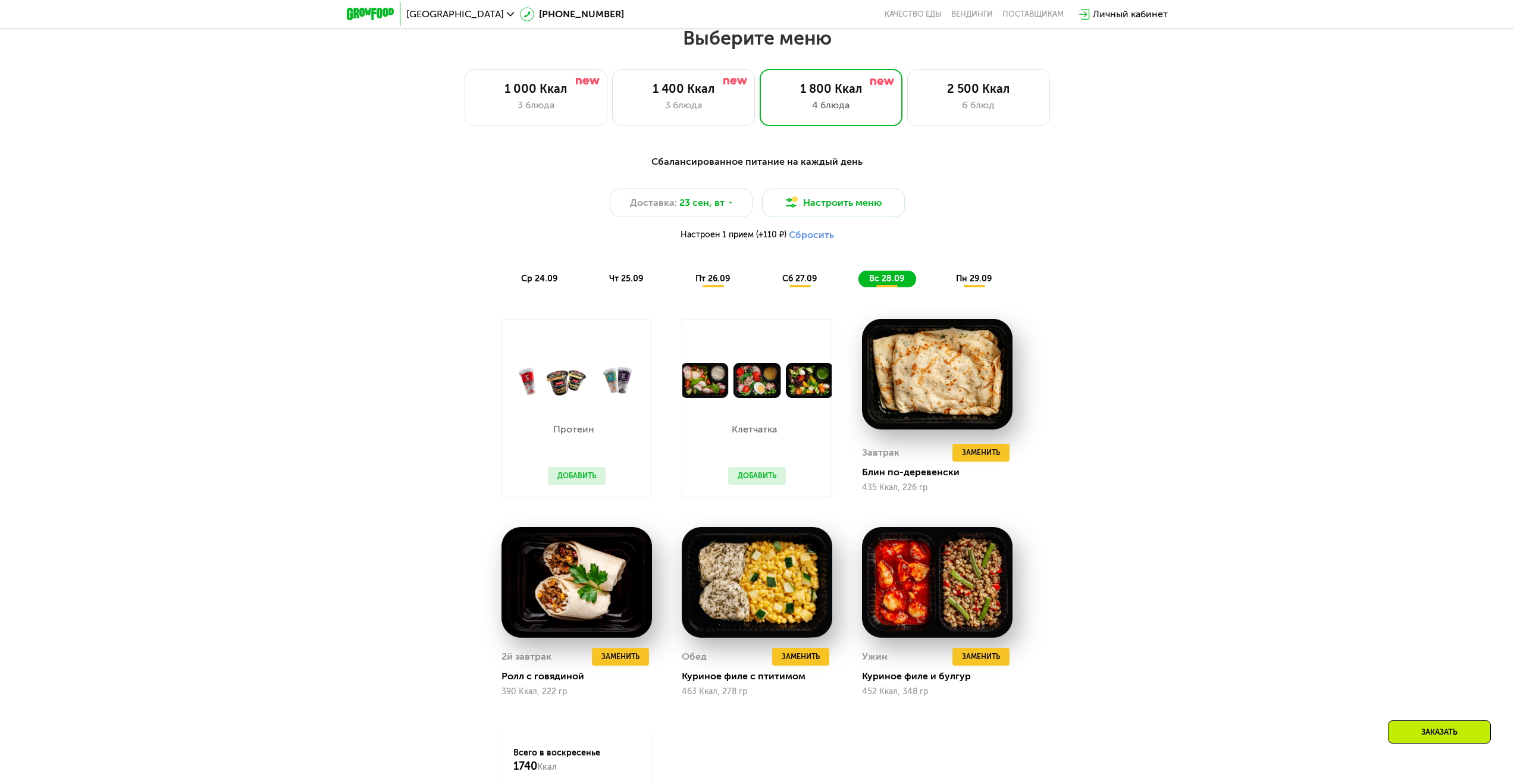
scroll to position [1296, 0]
